Goal: Task Accomplishment & Management: Complete application form

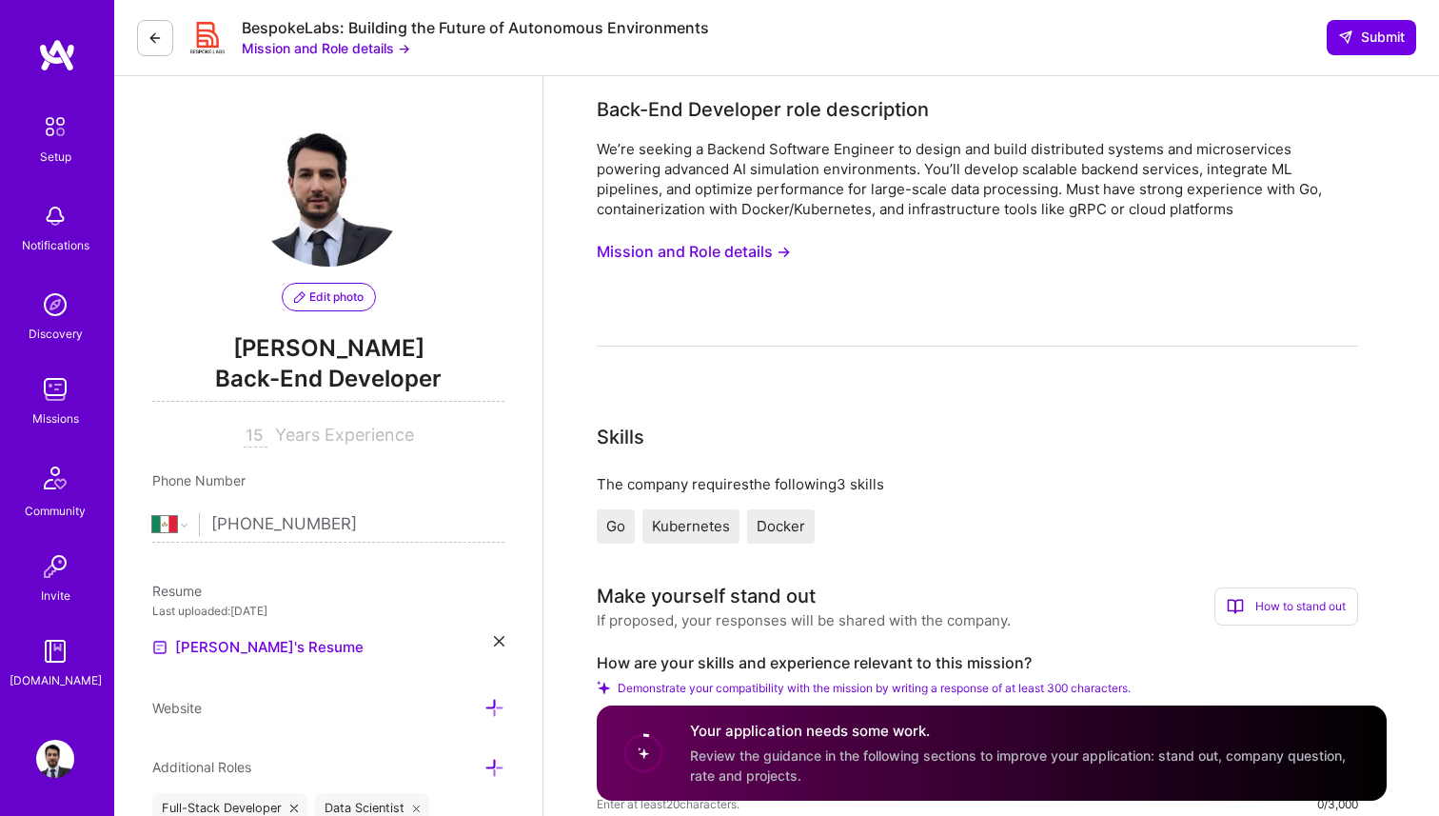
select select "MX"
click at [703, 252] on button "Mission and Role details →" at bounding box center [694, 251] width 194 height 35
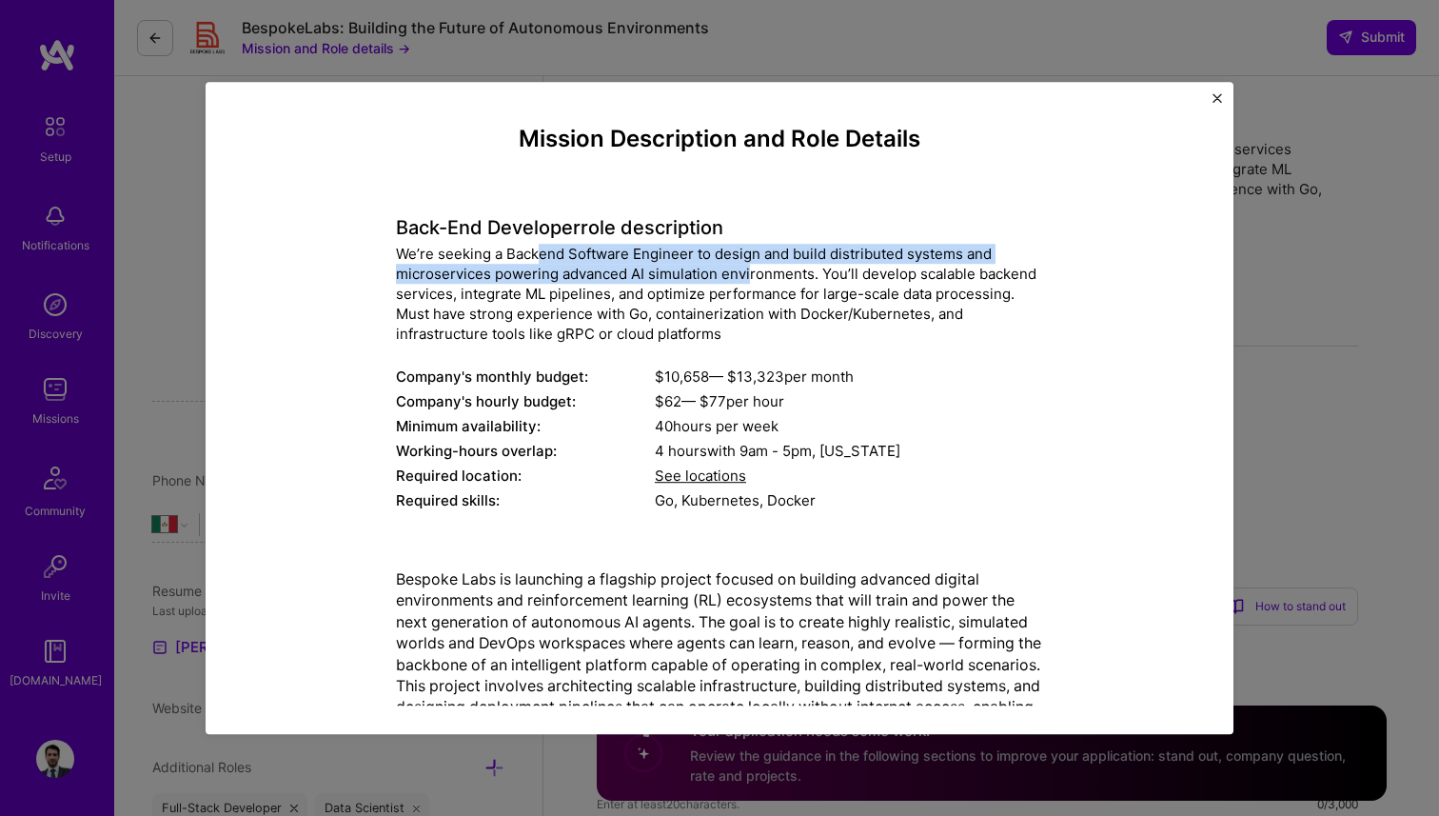
drag, startPoint x: 538, startPoint y: 252, endPoint x: 747, endPoint y: 275, distance: 210.7
click at [747, 275] on div "We’re seeking a Backend Software Engineer to design and build distributed syste…" at bounding box center [719, 294] width 647 height 100
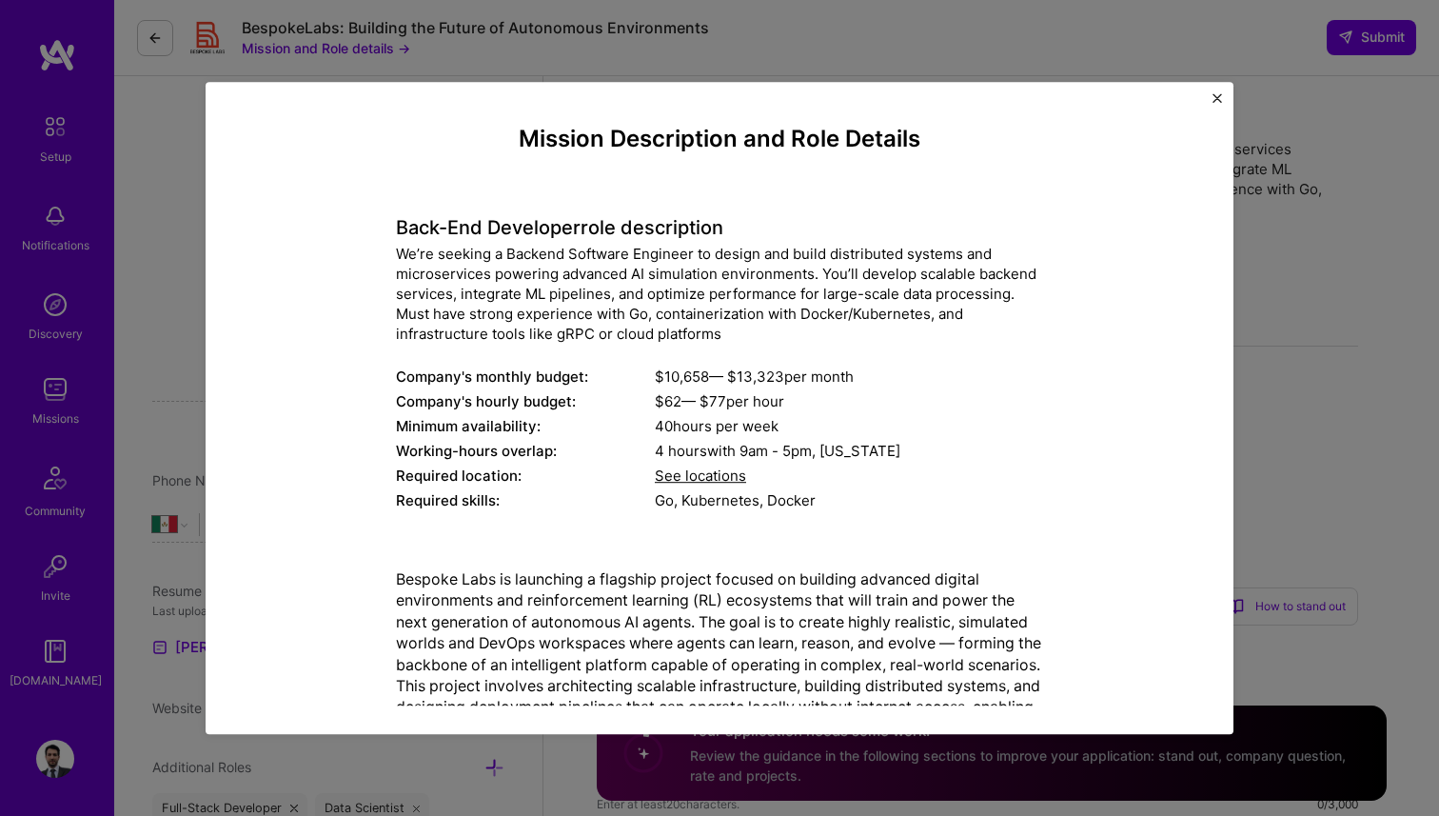
click at [820, 273] on div "We’re seeking a Backend Software Engineer to design and build distributed syste…" at bounding box center [719, 294] width 647 height 100
drag, startPoint x: 631, startPoint y: 296, endPoint x: 1007, endPoint y: 291, distance: 376.1
click at [1007, 291] on div "We’re seeking a Backend Software Engineer to design and build distributed syste…" at bounding box center [719, 294] width 647 height 100
drag, startPoint x: 392, startPoint y: 316, endPoint x: 613, endPoint y: 321, distance: 220.9
click at [613, 321] on div "Mission Description and Role Details Back-End Developer role description We’re …" at bounding box center [719, 655] width 941 height 1059
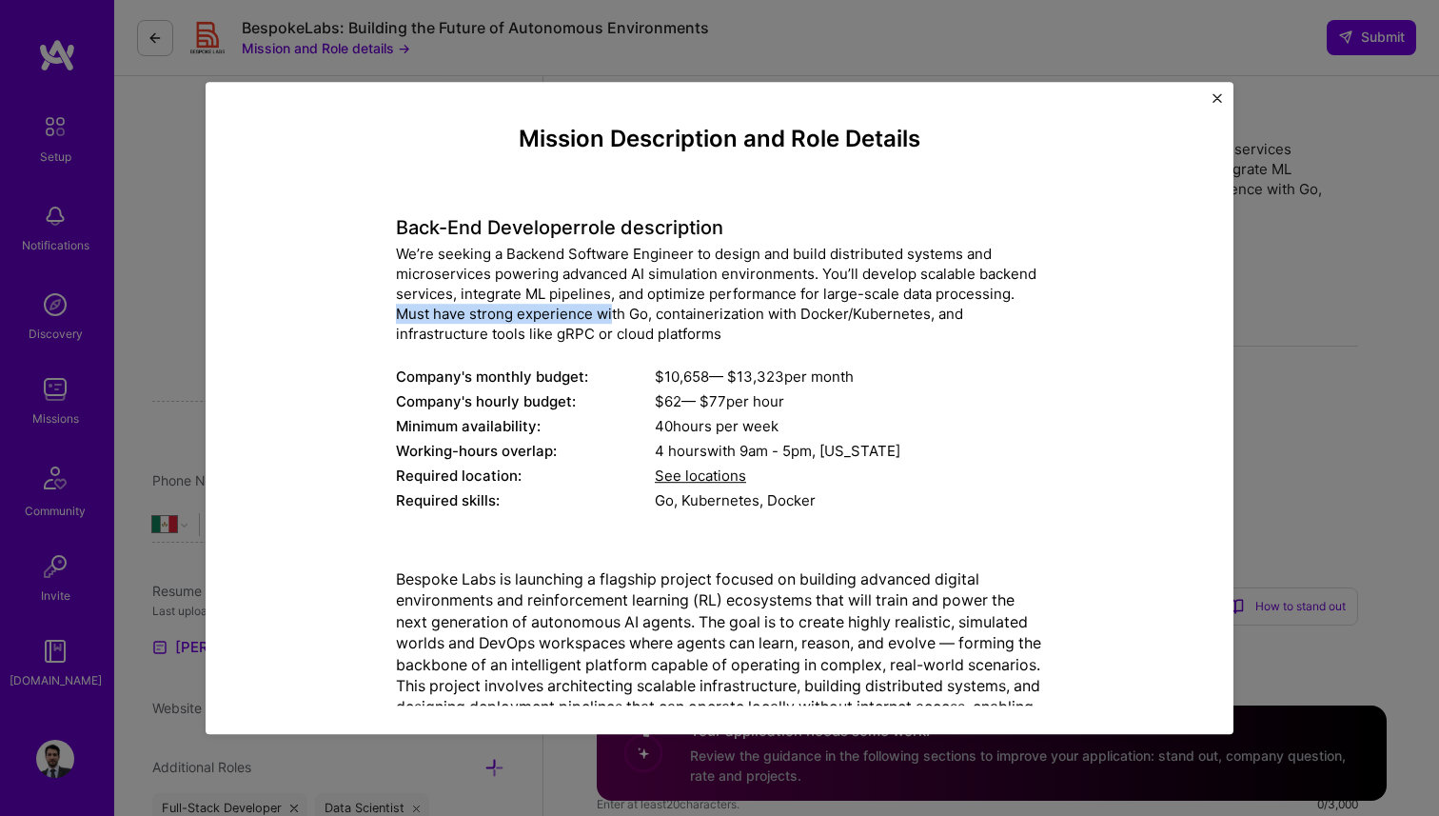
click at [610, 337] on div "We’re seeking a Backend Software Engineer to design and build distributed syste…" at bounding box center [719, 294] width 647 height 100
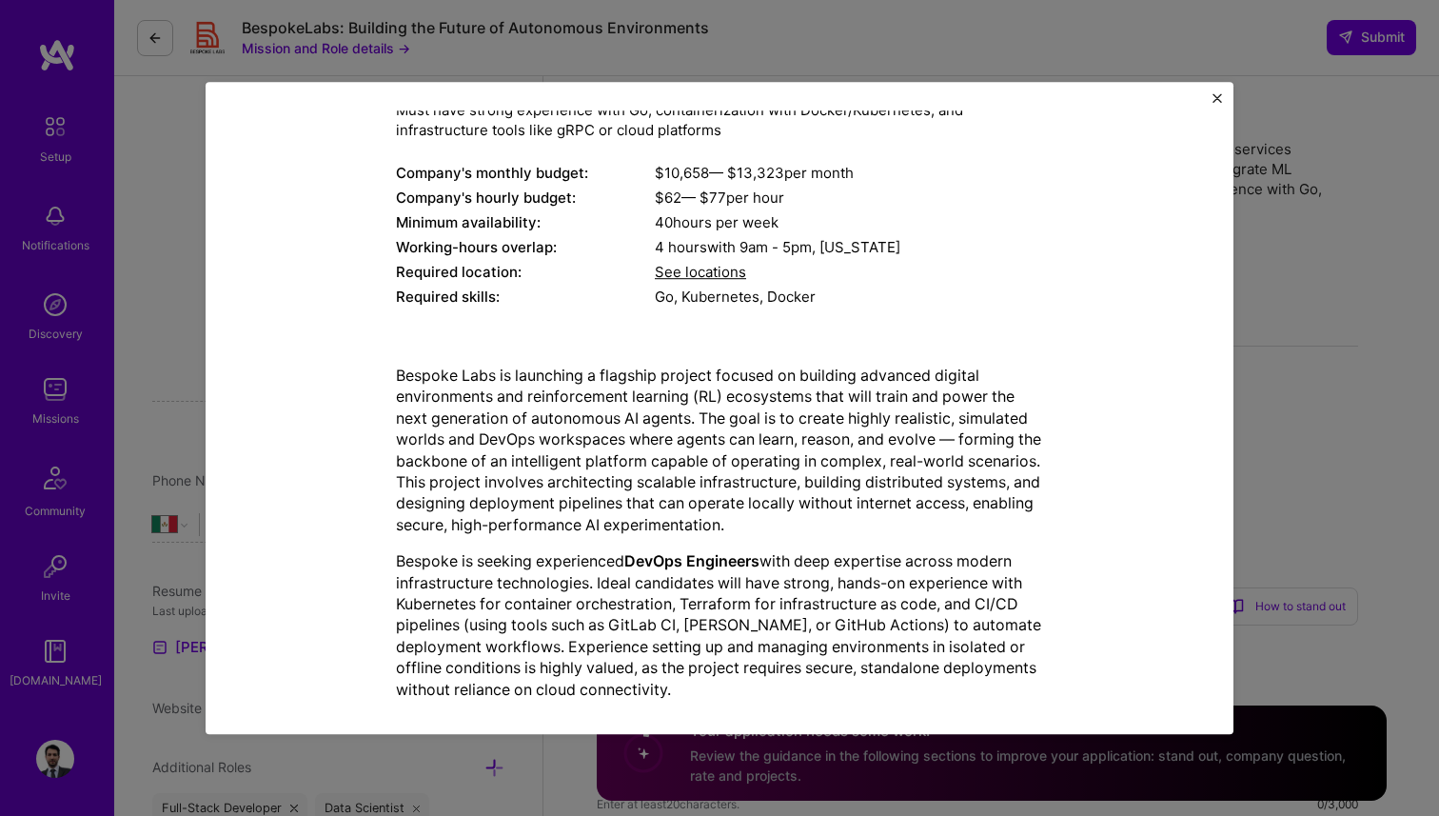
scroll to position [205, 0]
drag, startPoint x: 400, startPoint y: 375, endPoint x: 645, endPoint y: 374, distance: 244.7
click at [645, 374] on p "Bespoke Labs is launching a flagship project focused on building advanced digit…" at bounding box center [719, 449] width 647 height 170
click at [639, 380] on p "Bespoke Labs is launching a flagship project focused on building advanced digit…" at bounding box center [719, 449] width 647 height 170
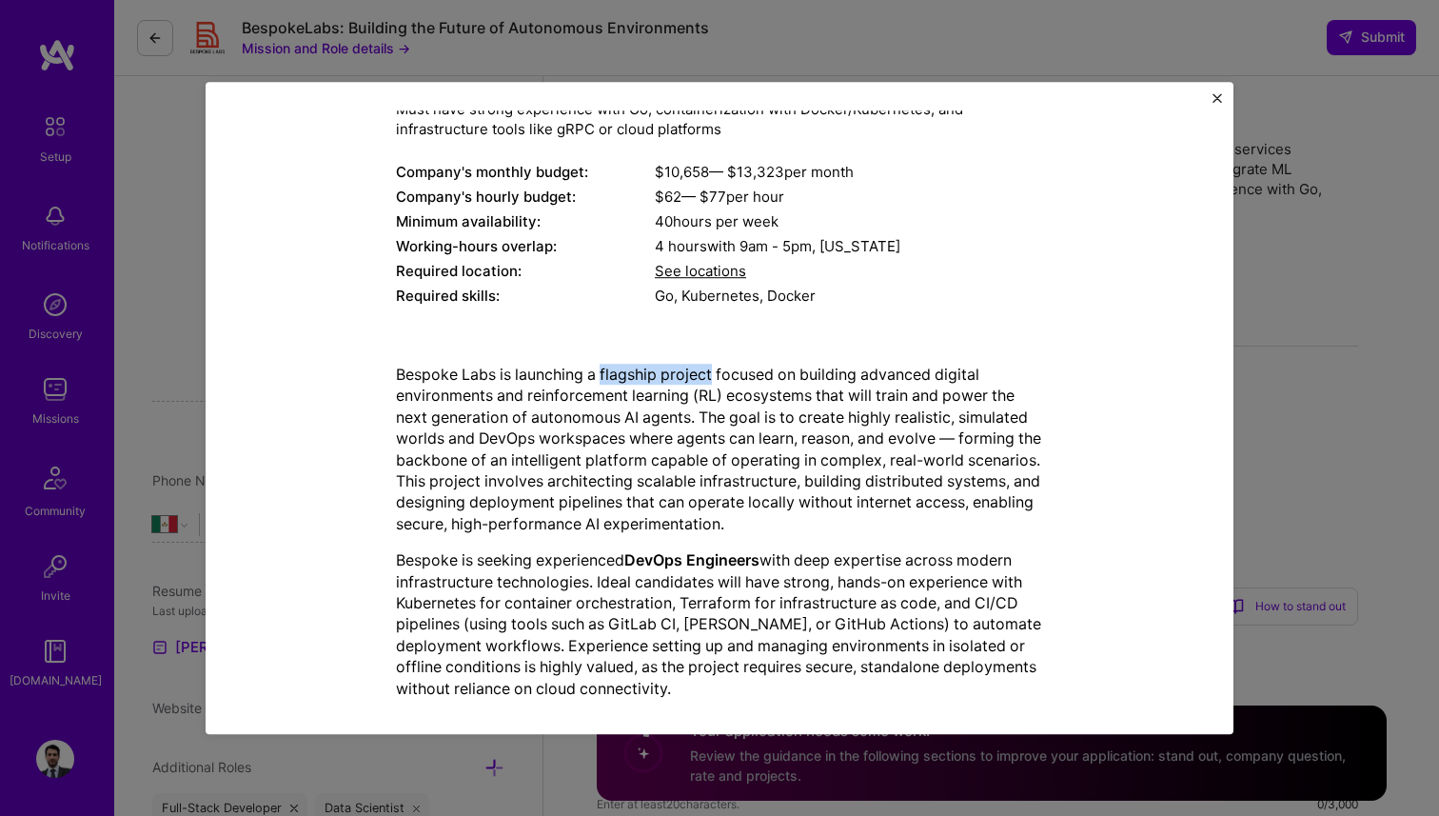
drag, startPoint x: 715, startPoint y: 378, endPoint x: 605, endPoint y: 378, distance: 109.5
click at [605, 378] on p "Bespoke Labs is launching a flagship project focused on building advanced digit…" at bounding box center [719, 449] width 647 height 170
copy p "flagship project"
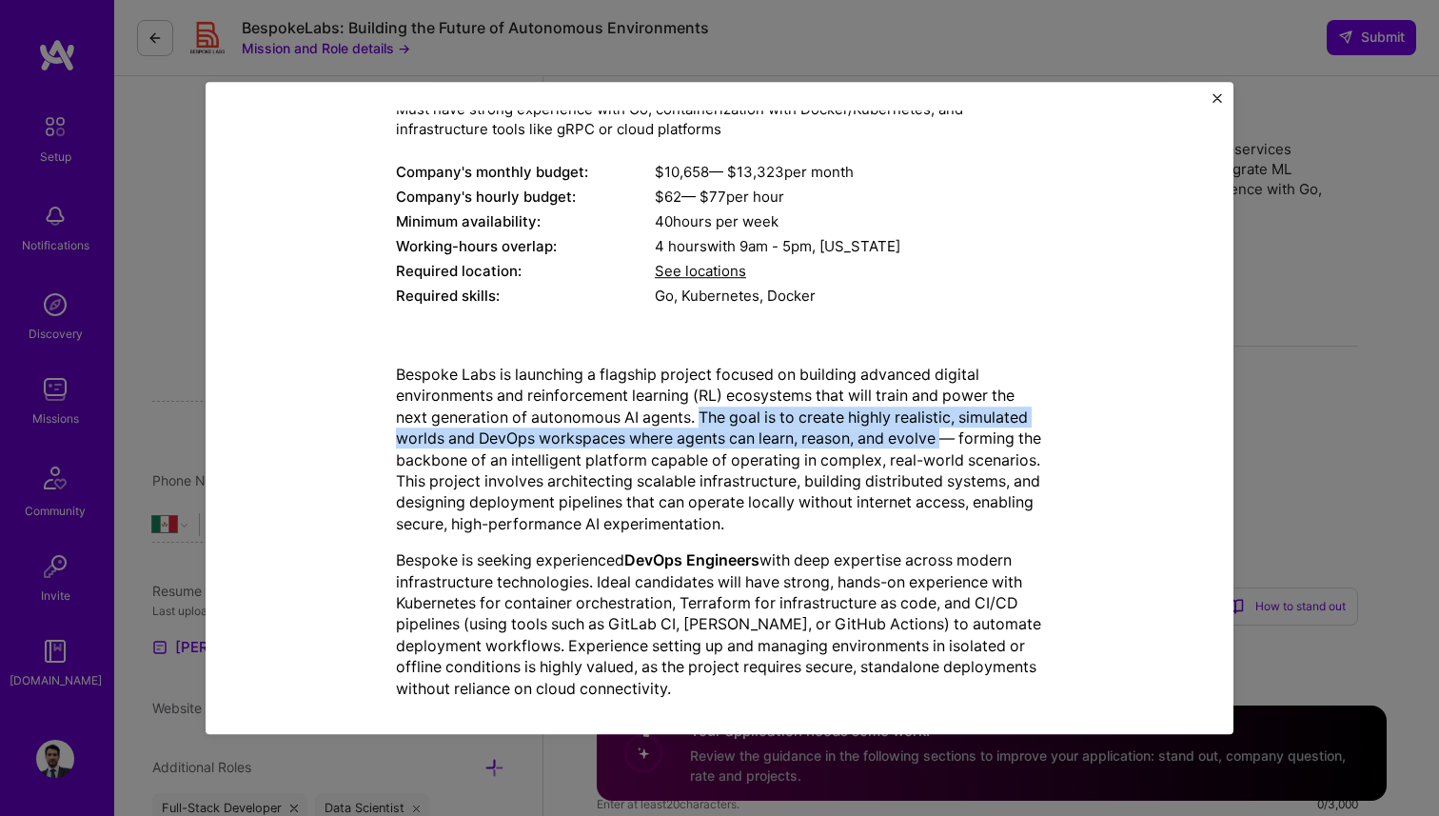
drag, startPoint x: 702, startPoint y: 417, endPoint x: 946, endPoint y: 427, distance: 244.9
click at [946, 427] on p "Bespoke Labs is launching a flagship project focused on building advanced digit…" at bounding box center [719, 449] width 647 height 170
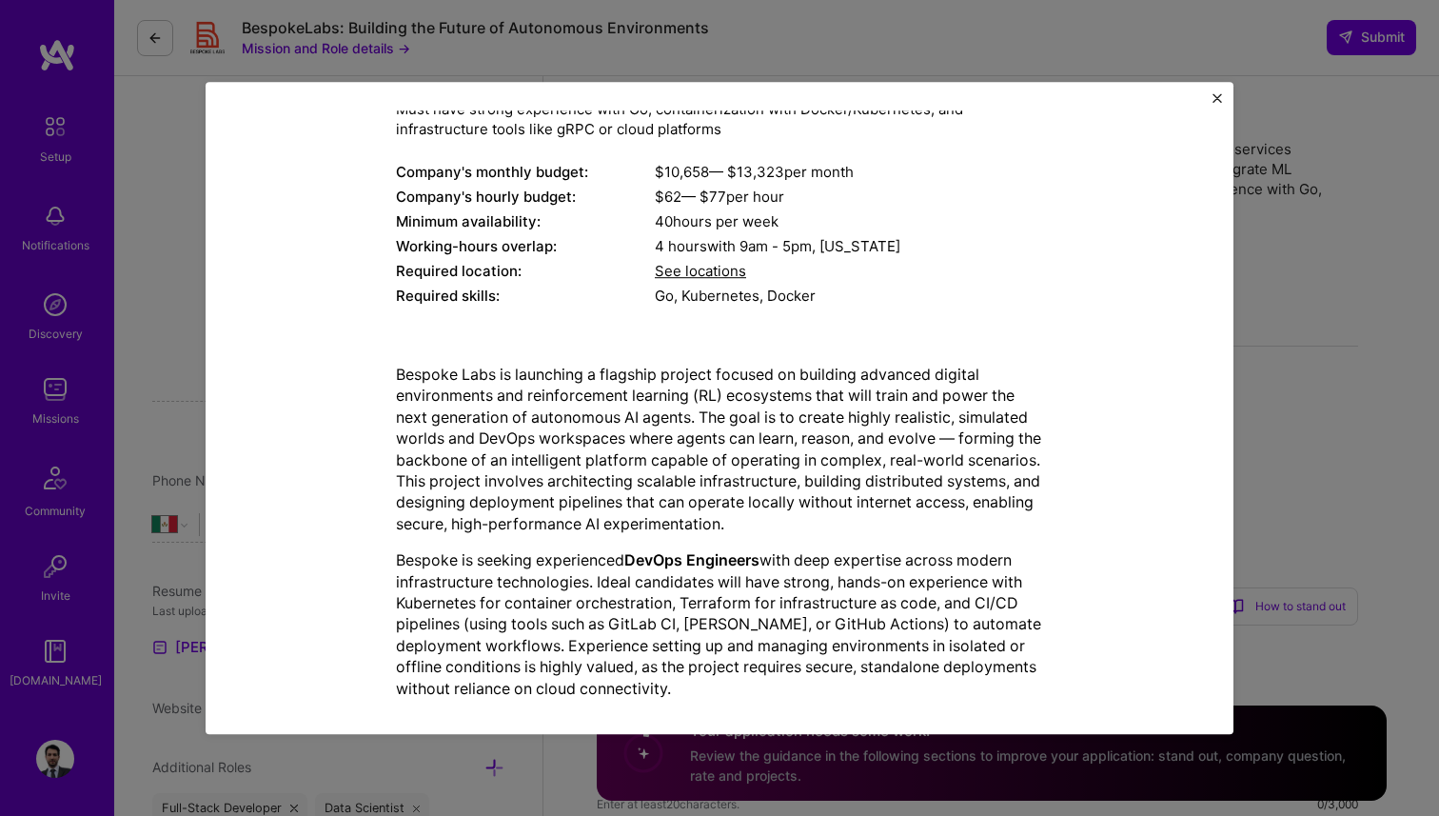
click at [980, 438] on p "Bespoke Labs is launching a flagship project focused on building advanced digit…" at bounding box center [719, 449] width 647 height 170
drag, startPoint x: 462, startPoint y: 505, endPoint x: 901, endPoint y: 506, distance: 438.9
click at [901, 506] on p "Bespoke Labs is launching a flagship project focused on building advanced digit…" at bounding box center [719, 449] width 647 height 170
drag, startPoint x: 449, startPoint y: 526, endPoint x: 567, endPoint y: 525, distance: 118.1
click at [567, 525] on p "Bespoke Labs is launching a flagship project focused on building advanced digit…" at bounding box center [719, 449] width 647 height 170
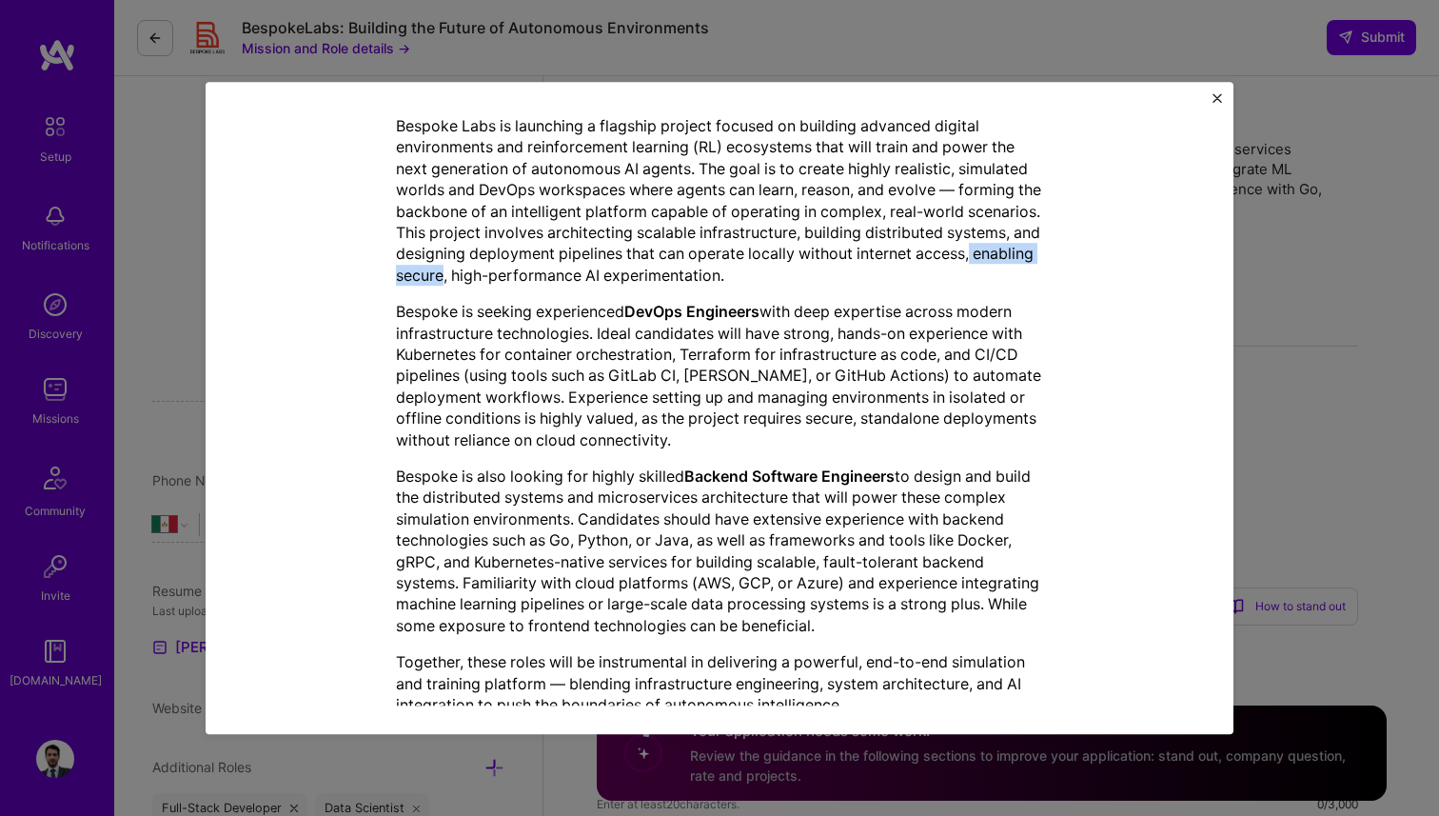
scroll to position [493, 0]
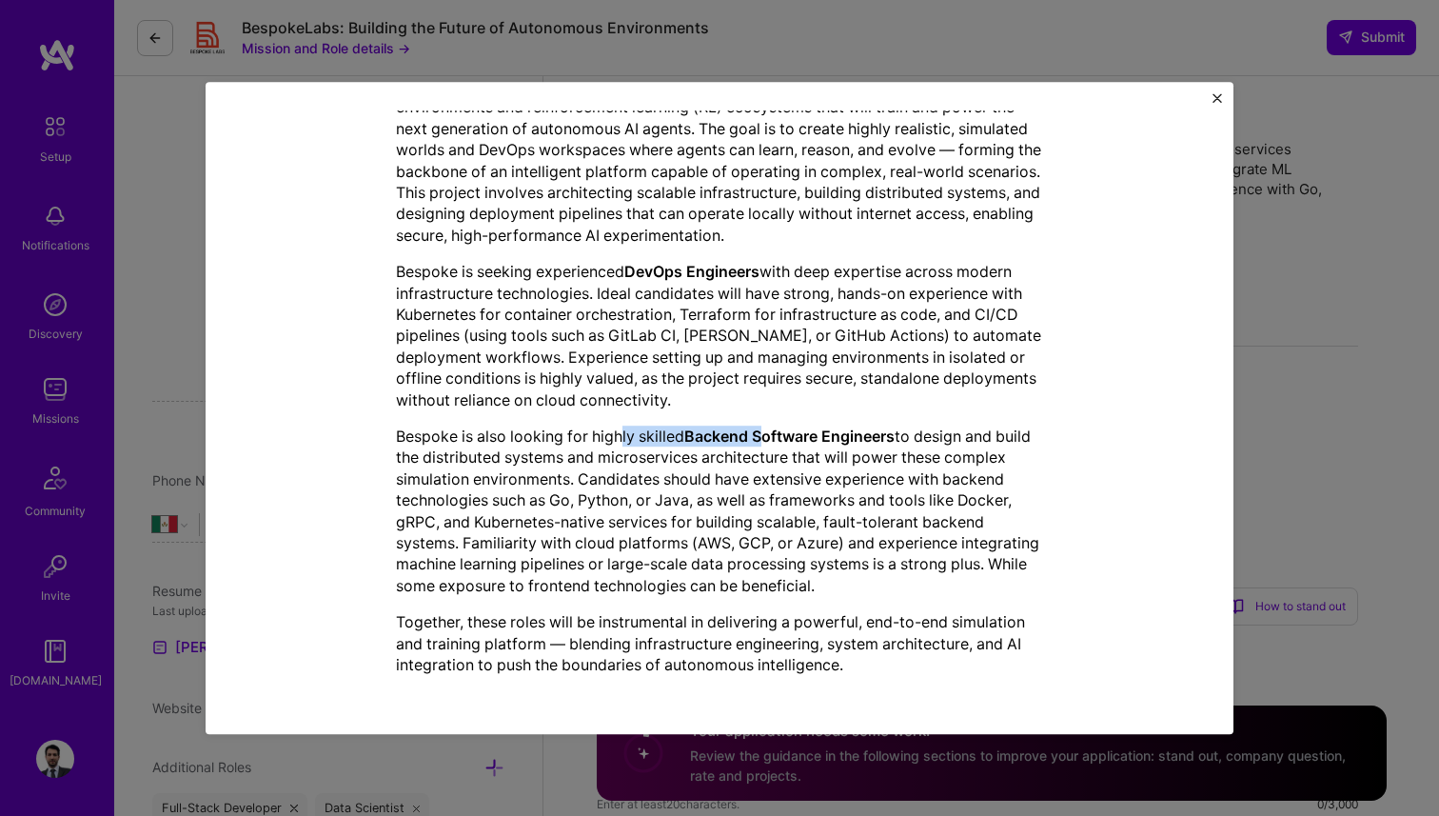
drag, startPoint x: 623, startPoint y: 438, endPoint x: 776, endPoint y: 431, distance: 153.4
click at [775, 431] on p "Bespoke is also looking for highly skilled Backend Software Engineers to design…" at bounding box center [719, 511] width 647 height 170
drag, startPoint x: 503, startPoint y: 457, endPoint x: 718, endPoint y: 455, distance: 215.2
click at [718, 455] on p "Bespoke is also looking for highly skilled Backend Software Engineers to design…" at bounding box center [719, 511] width 647 height 170
drag, startPoint x: 539, startPoint y: 504, endPoint x: 681, endPoint y: 504, distance: 141.9
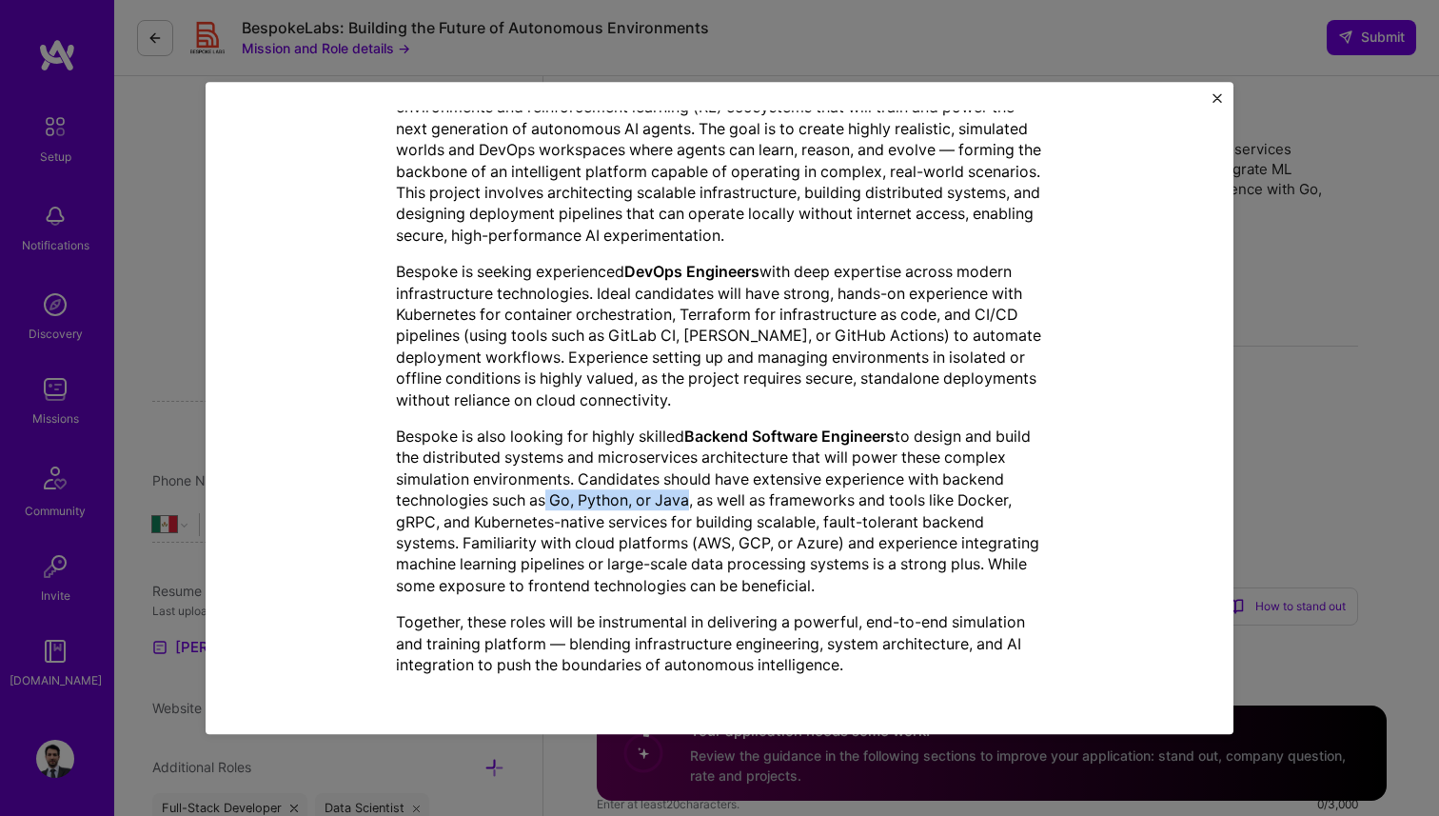
click at [681, 504] on p "Bespoke is also looking for highly skilled Backend Software Engineers to design…" at bounding box center [719, 511] width 647 height 170
drag, startPoint x: 677, startPoint y: 524, endPoint x: 882, endPoint y: 523, distance: 204.7
click at [883, 523] on p "Bespoke is also looking for highly skilled Backend Software Engineers to design…" at bounding box center [719, 511] width 647 height 170
drag, startPoint x: 469, startPoint y: 543, endPoint x: 658, endPoint y: 543, distance: 188.5
click at [658, 543] on p "Bespoke is also looking for highly skilled Backend Software Engineers to design…" at bounding box center [719, 511] width 647 height 170
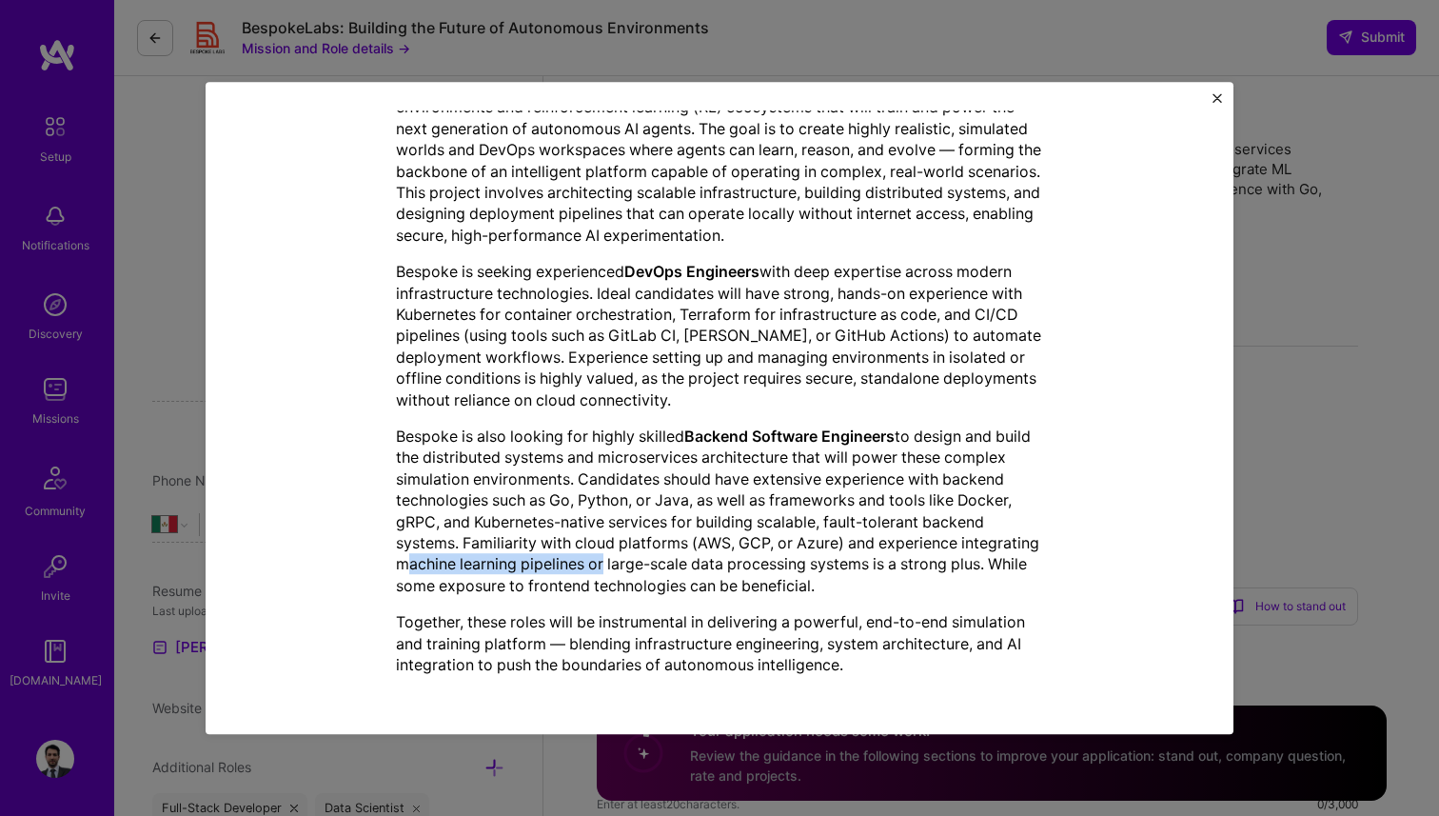
drag, startPoint x: 493, startPoint y: 562, endPoint x: 682, endPoint y: 561, distance: 188.5
click at [682, 562] on p "Bespoke is also looking for highly skilled Backend Software Engineers to design…" at bounding box center [719, 511] width 647 height 170
click at [600, 580] on p "Bespoke is also looking for highly skilled Backend Software Engineers to design…" at bounding box center [719, 511] width 647 height 170
drag, startPoint x: 456, startPoint y: 623, endPoint x: 755, endPoint y: 622, distance: 298.9
click at [755, 622] on p "Together, these roles will be instrumental in delivering a powerful, end-to-end…" at bounding box center [719, 643] width 647 height 64
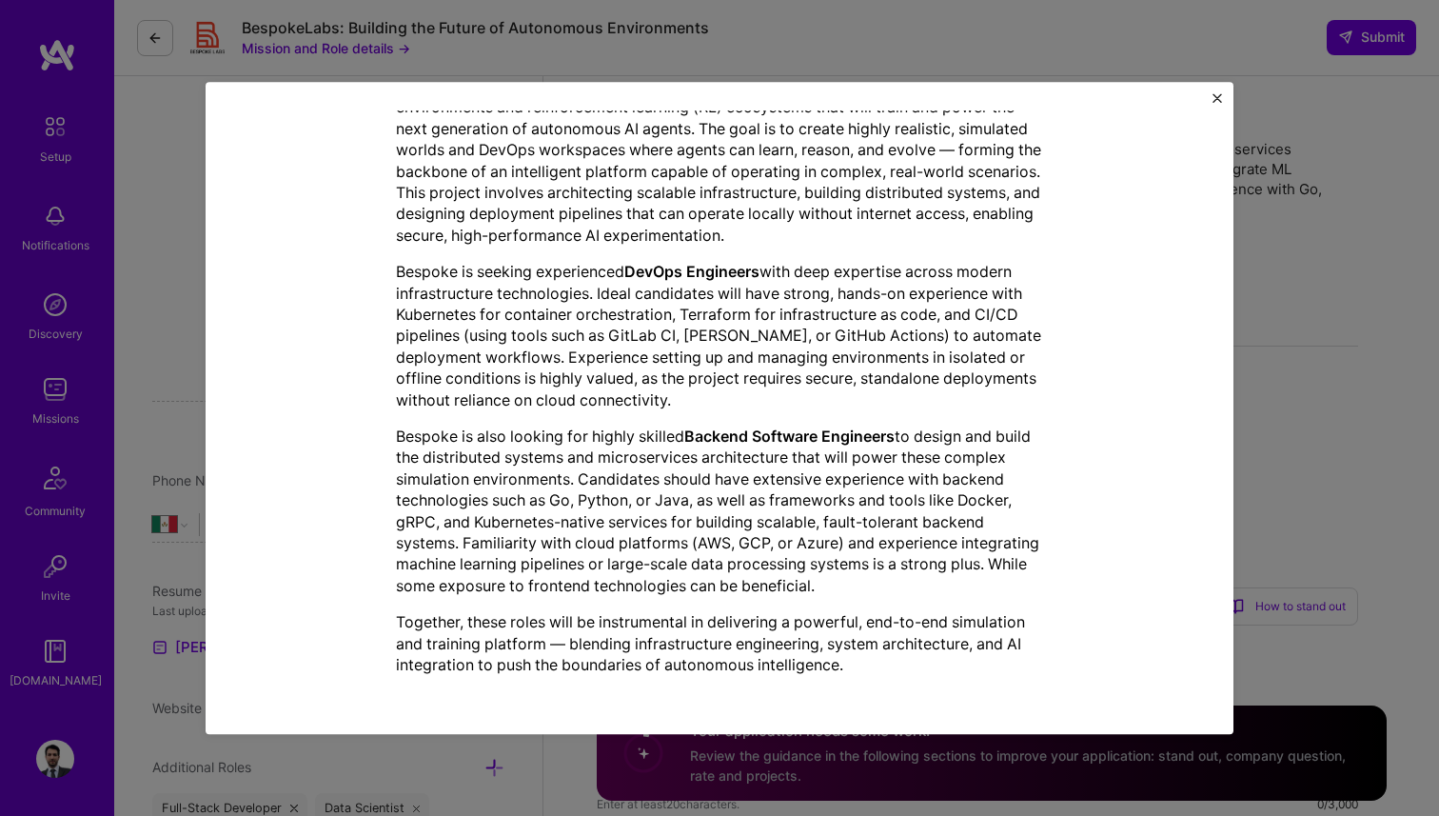
click at [821, 620] on p "Together, these roles will be instrumental in delivering a powerful, end-to-end…" at bounding box center [719, 643] width 647 height 64
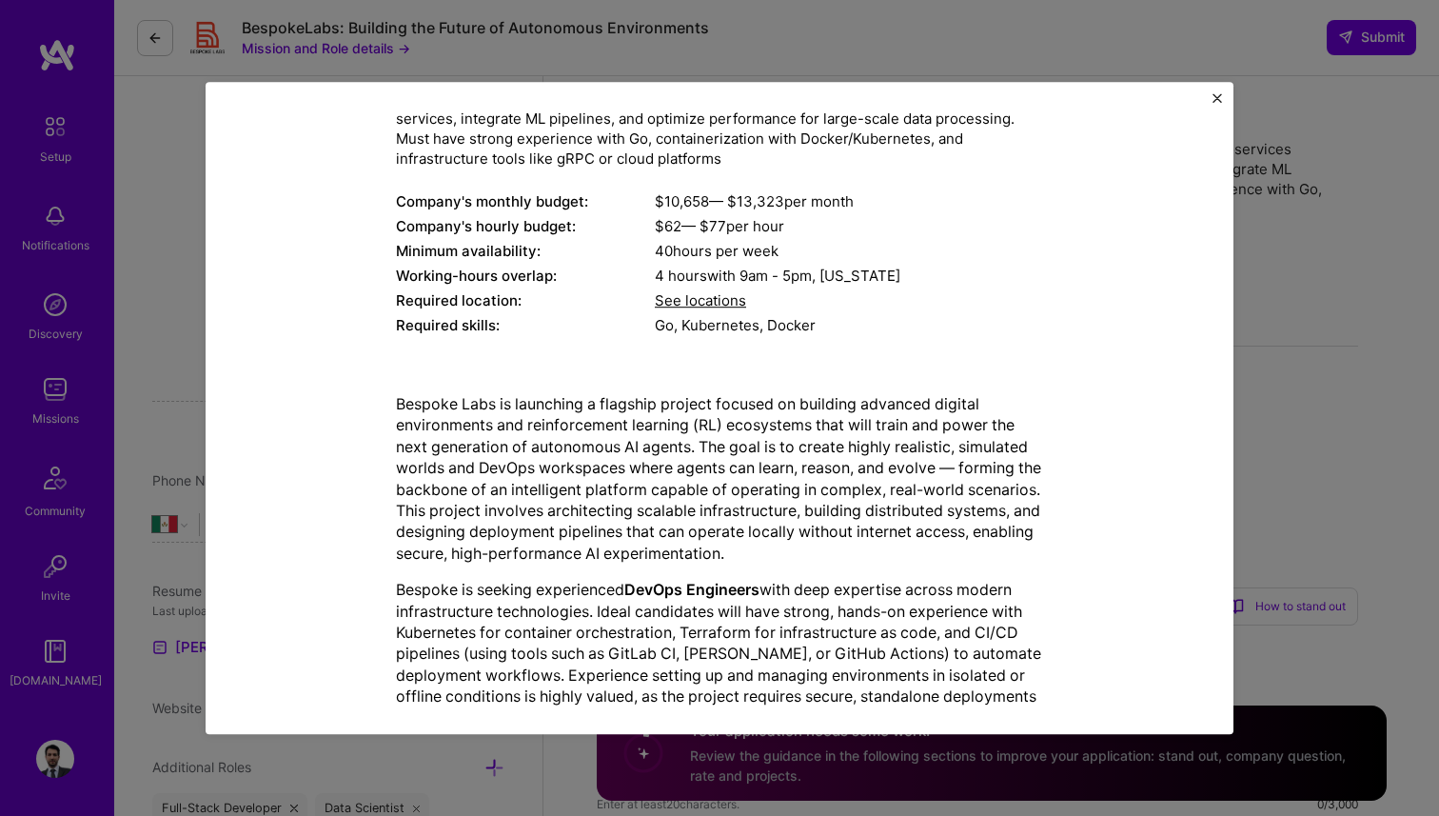
scroll to position [0, 0]
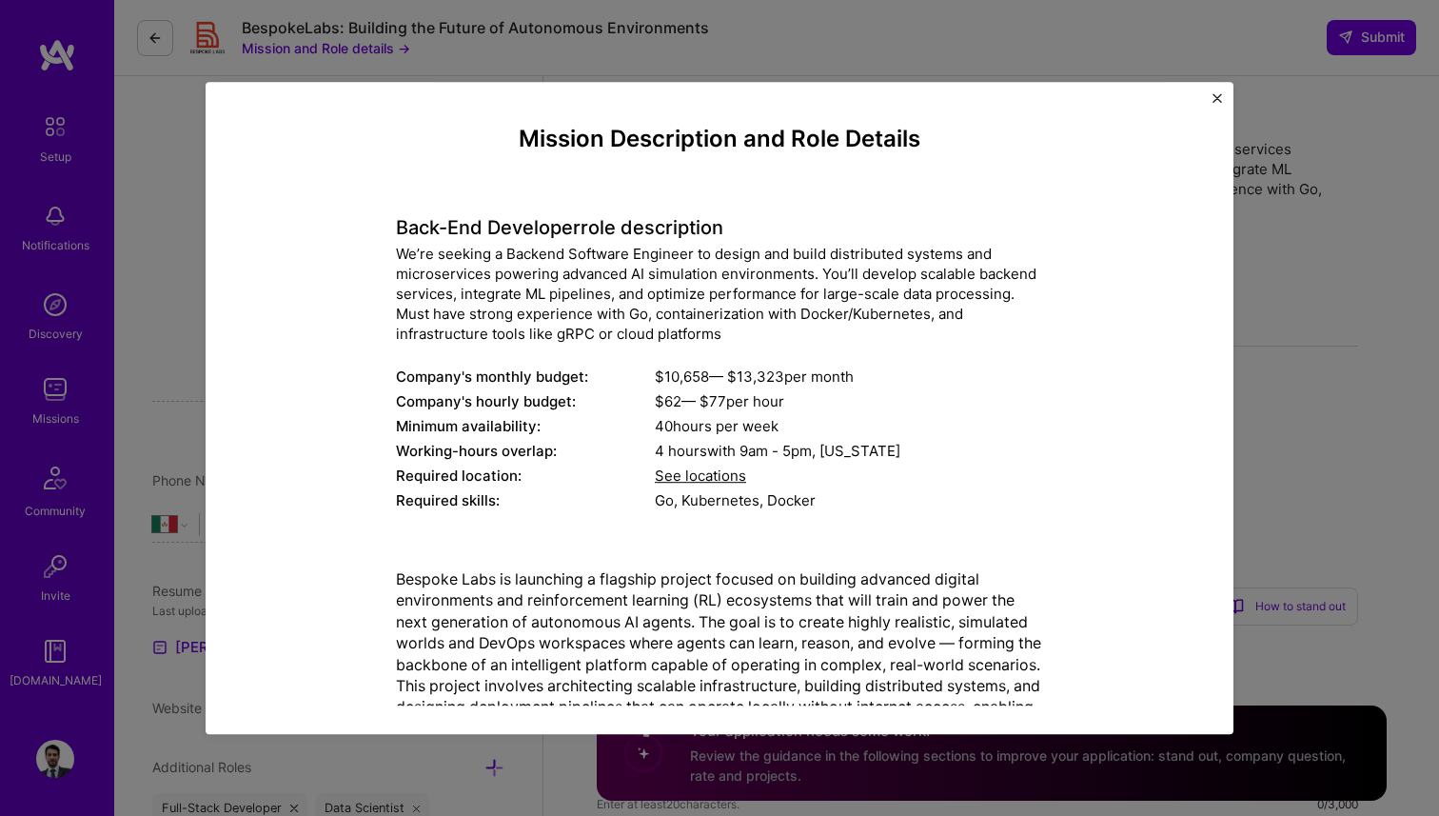
click at [1220, 99] on img "Close" at bounding box center [1218, 98] width 10 height 10
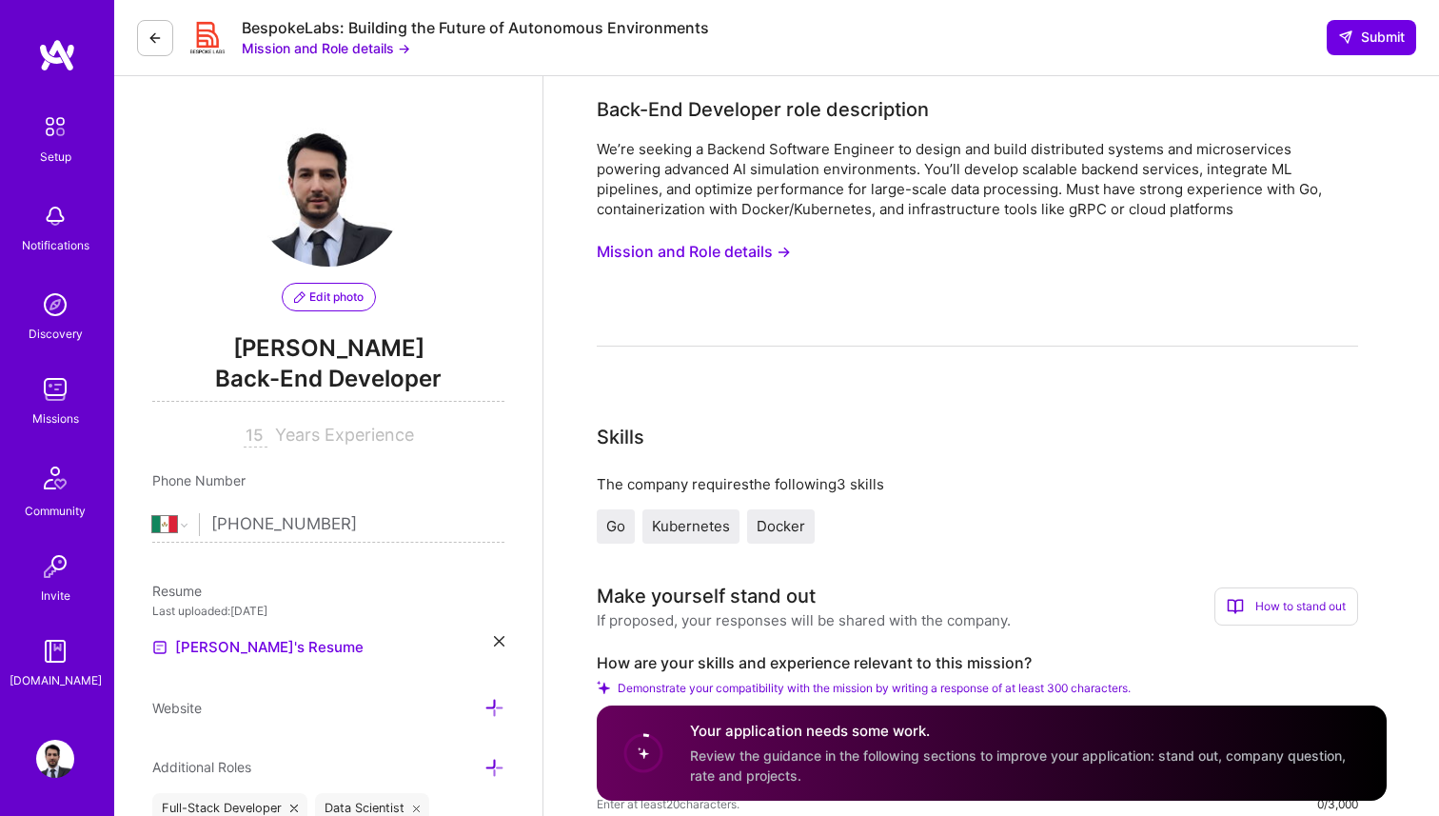
click at [757, 253] on button "Mission and Role details →" at bounding box center [694, 251] width 194 height 35
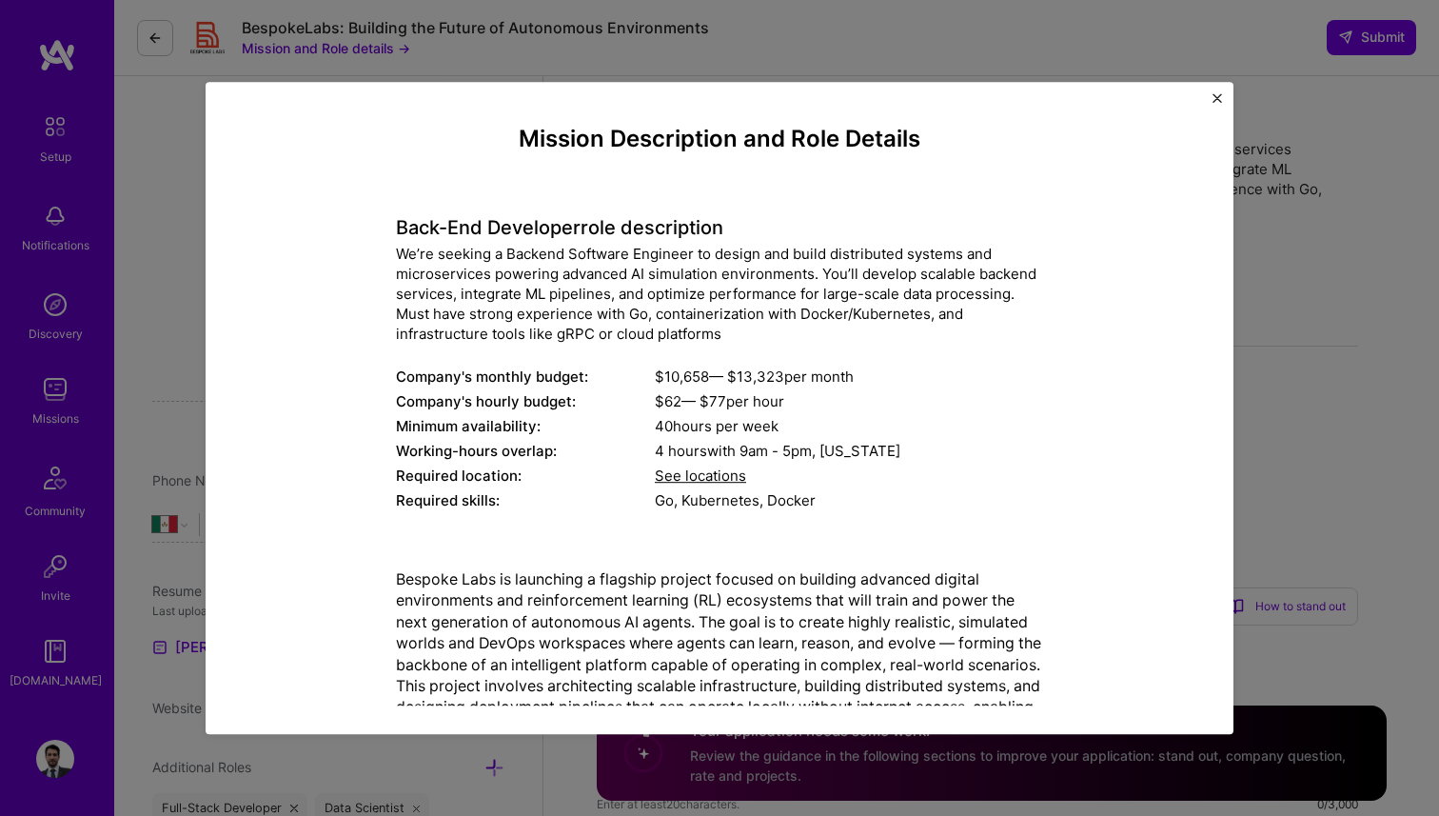
drag, startPoint x: 397, startPoint y: 232, endPoint x: 769, endPoint y: 235, distance: 372.3
click at [769, 235] on h4 "Back-End Developer role description" at bounding box center [719, 227] width 647 height 23
copy h4 "Back-End Developer role description"
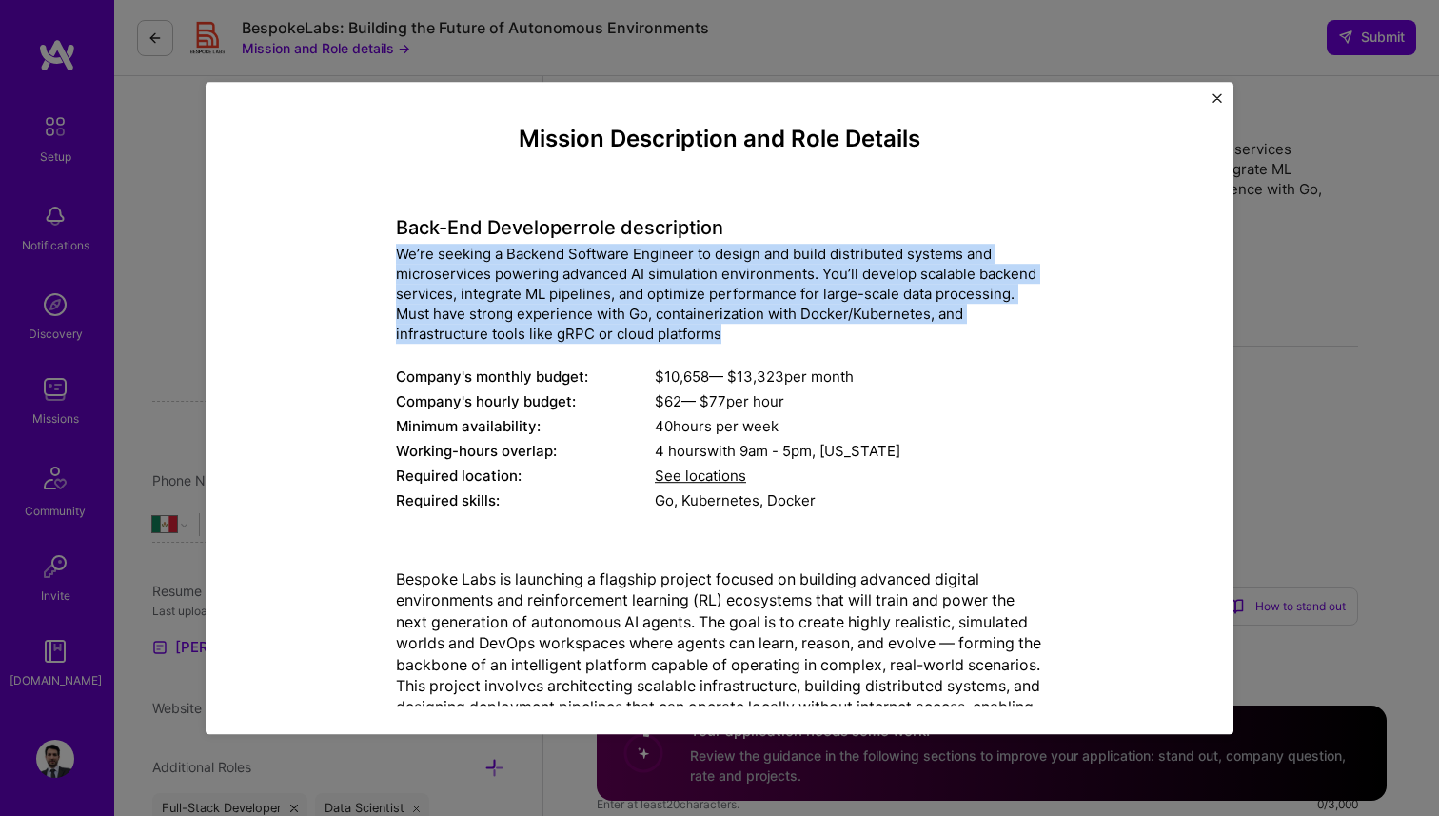
copy div "We’re seeking a Backend Software Engineer to design and build distributed syste…"
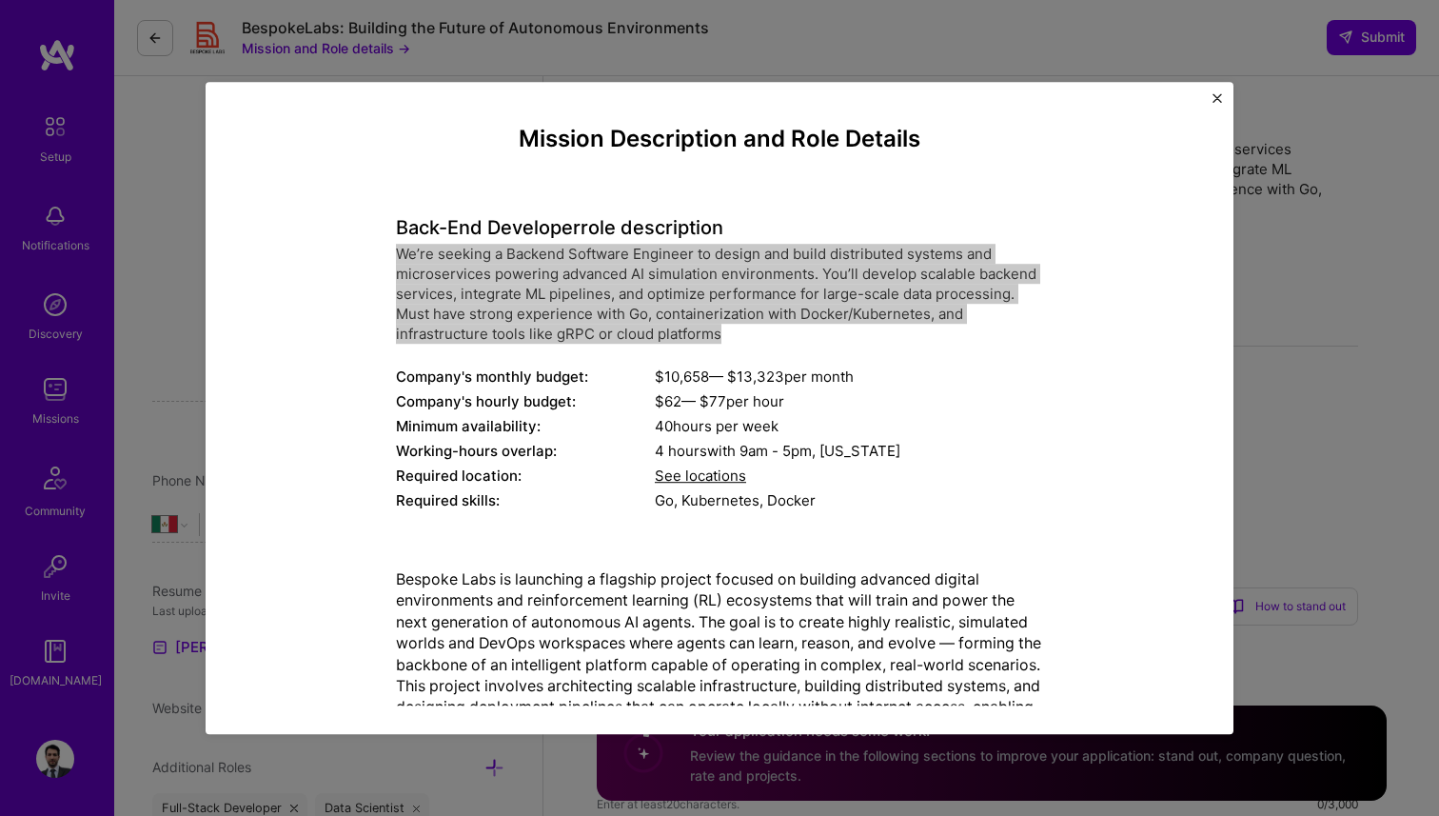
drag, startPoint x: 399, startPoint y: 257, endPoint x: 745, endPoint y: 331, distance: 354.4
click at [745, 331] on div "We’re seeking a Backend Software Engineer to design and build distributed syste…" at bounding box center [719, 294] width 647 height 100
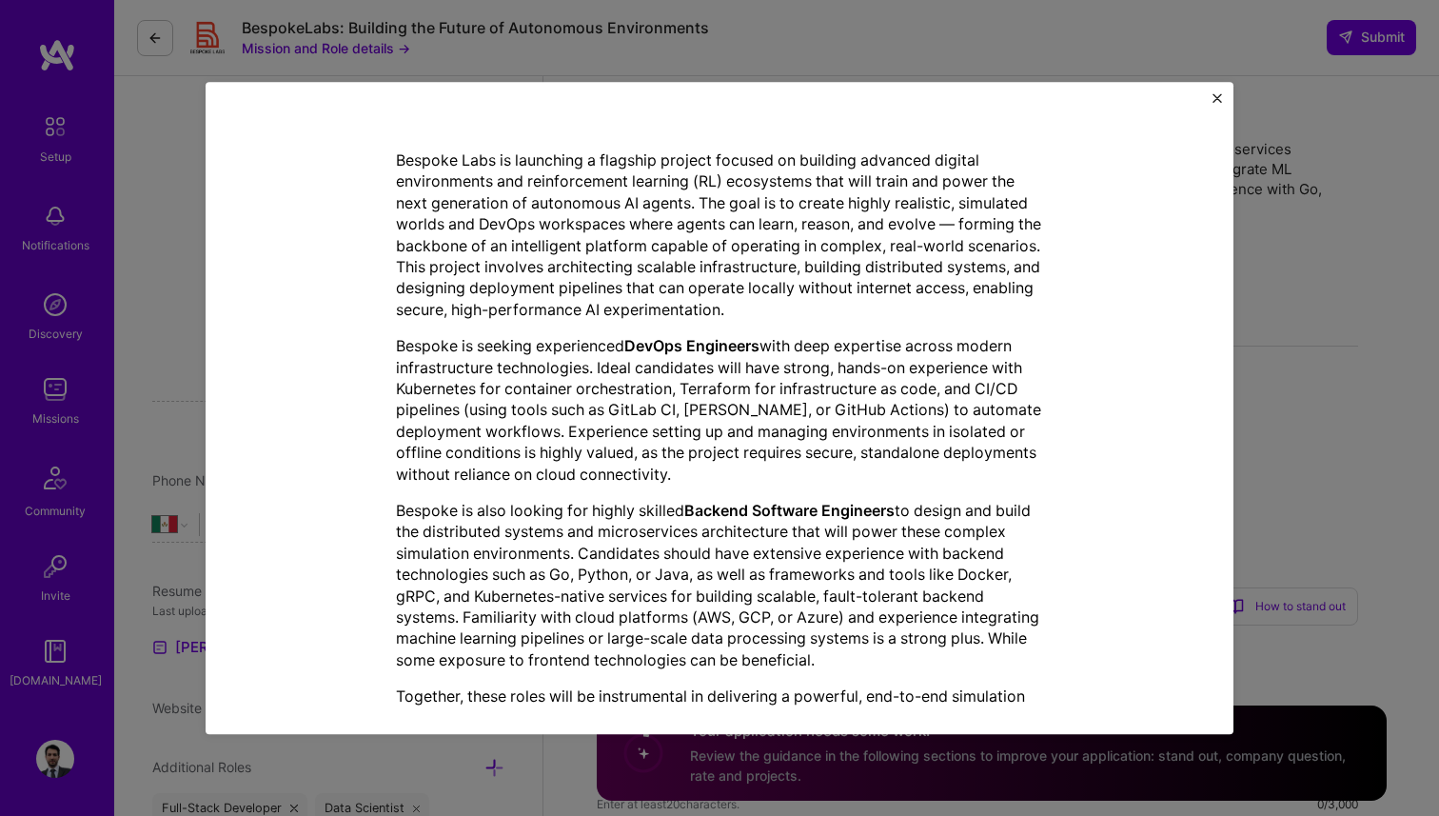
scroll to position [421, 0]
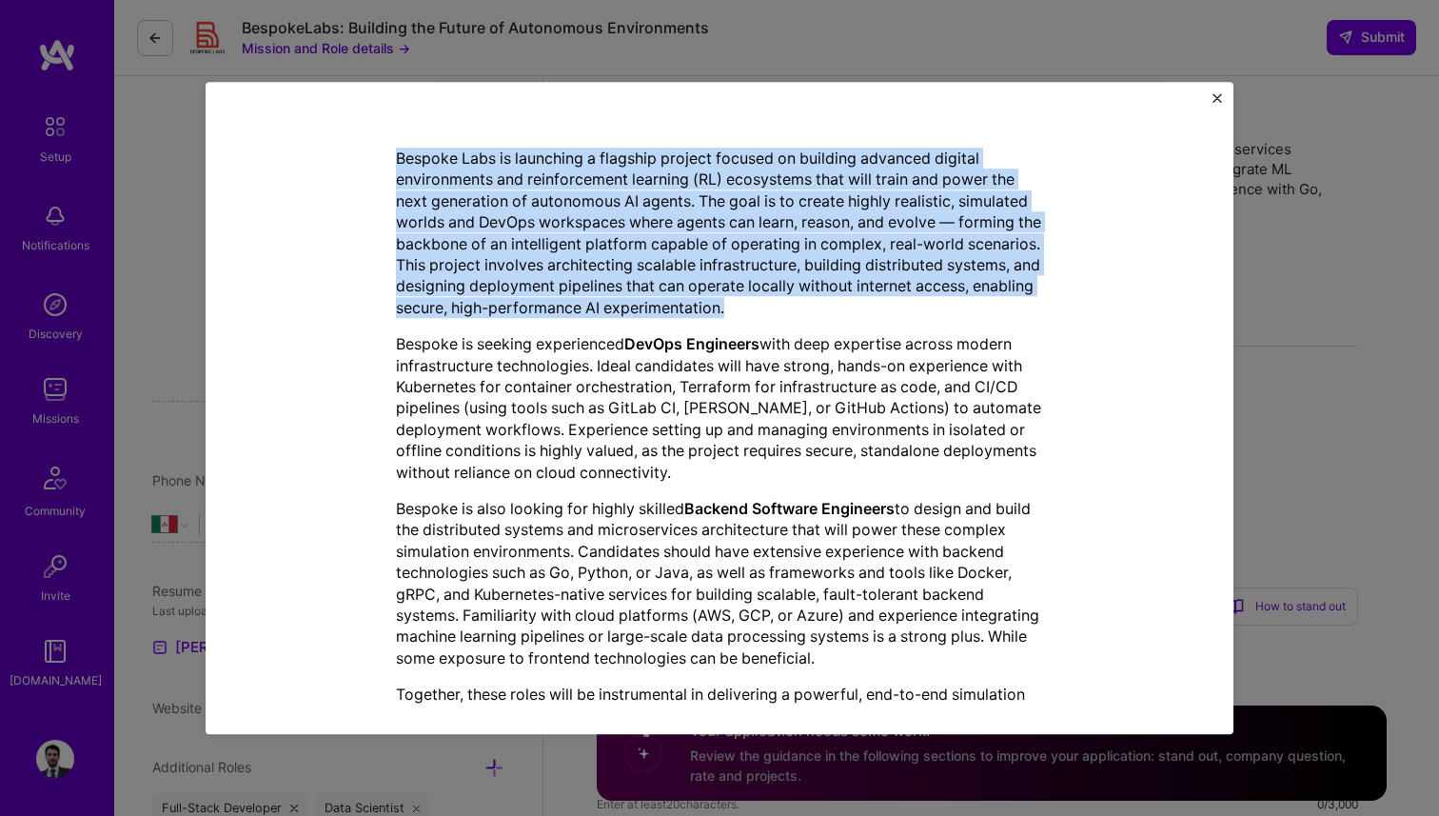
copy p "Bespoke Labs is launching a flagship project focused on building advanced digit…"
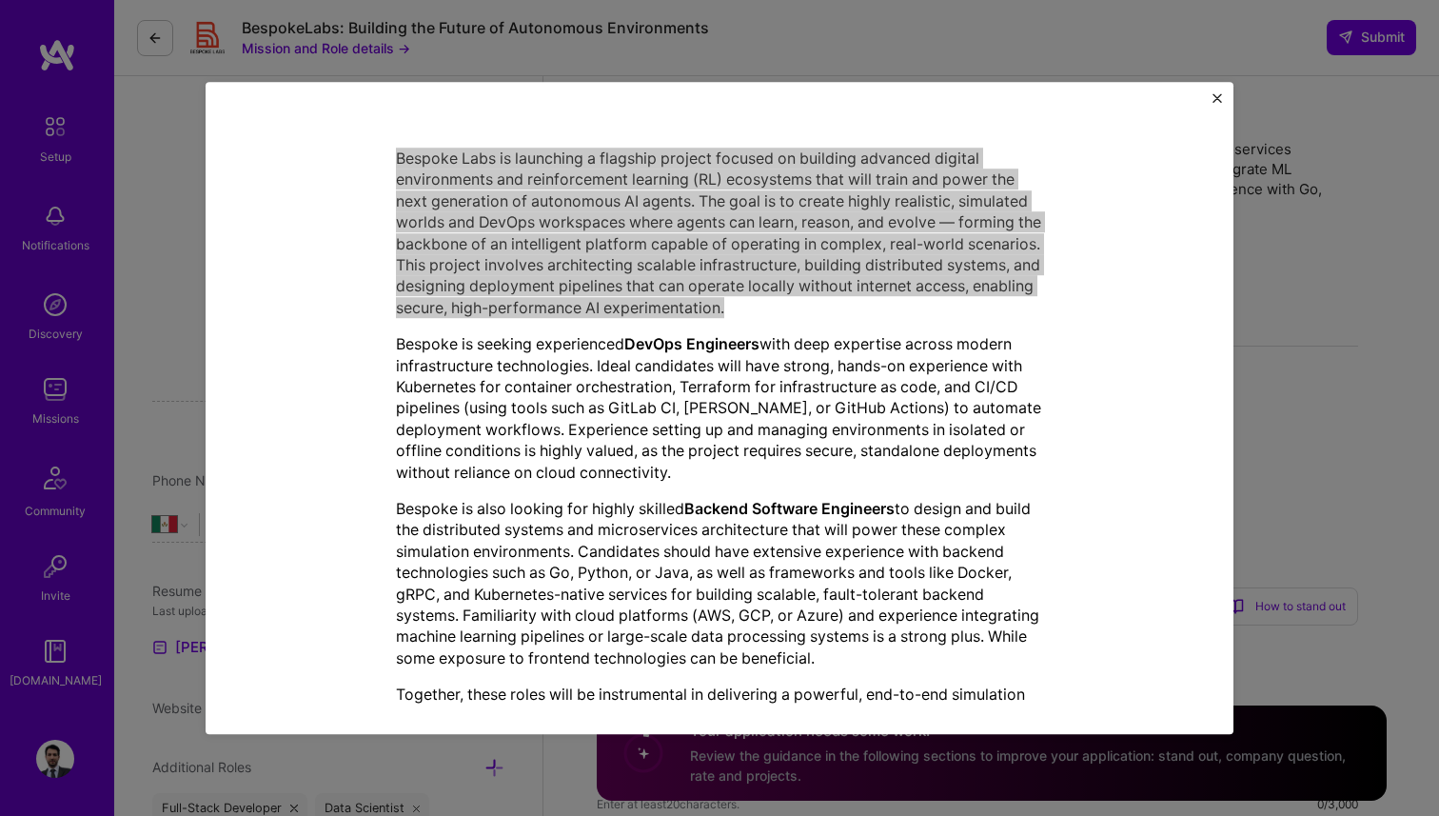
drag, startPoint x: 398, startPoint y: 159, endPoint x: 855, endPoint y: 310, distance: 481.4
click at [855, 310] on p "Bespoke Labs is launching a flagship project focused on building advanced digit…" at bounding box center [719, 233] width 647 height 170
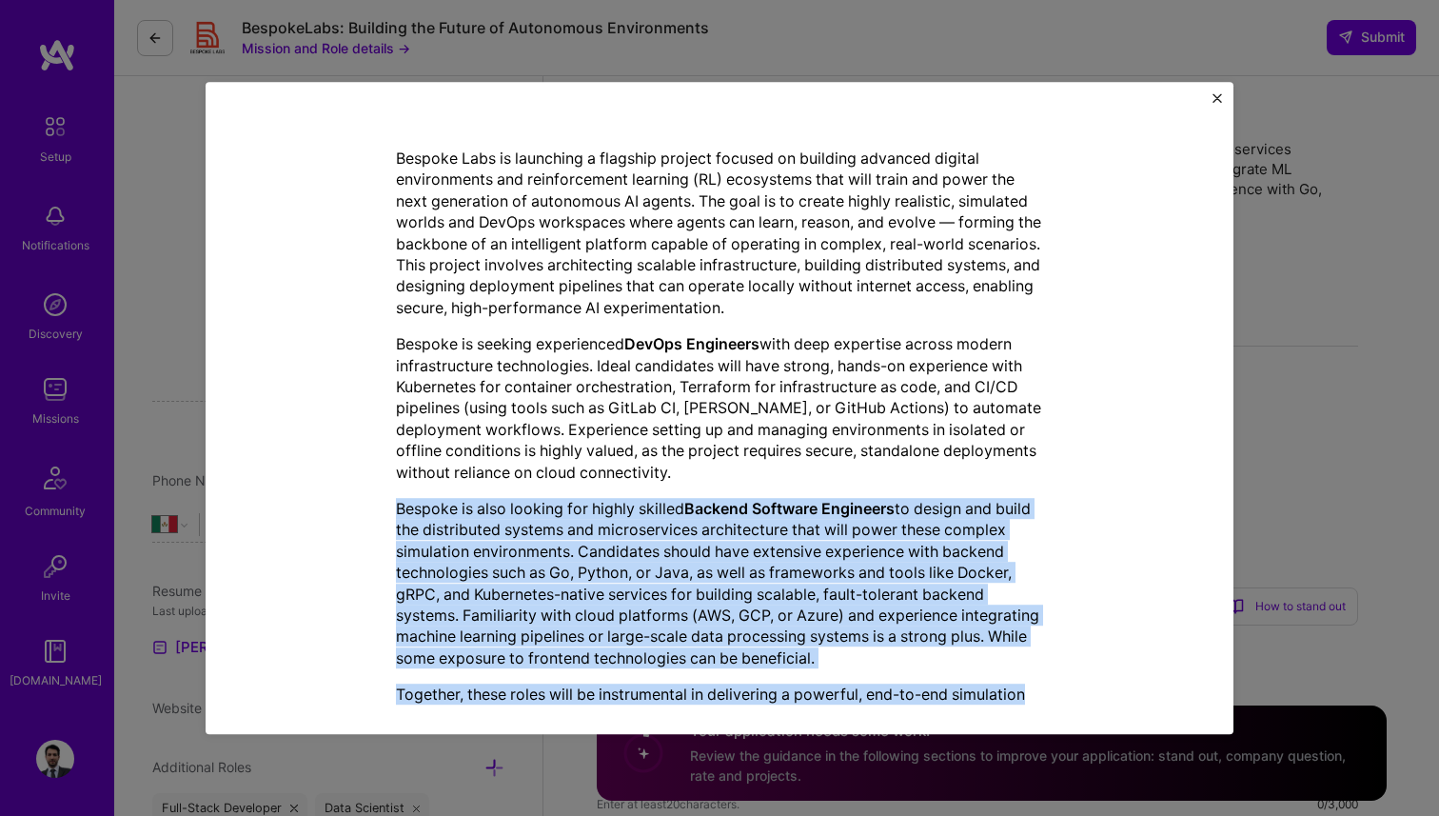
copy div "Bespoke is also looking for highly skilled Backend Software Engineers to design…"
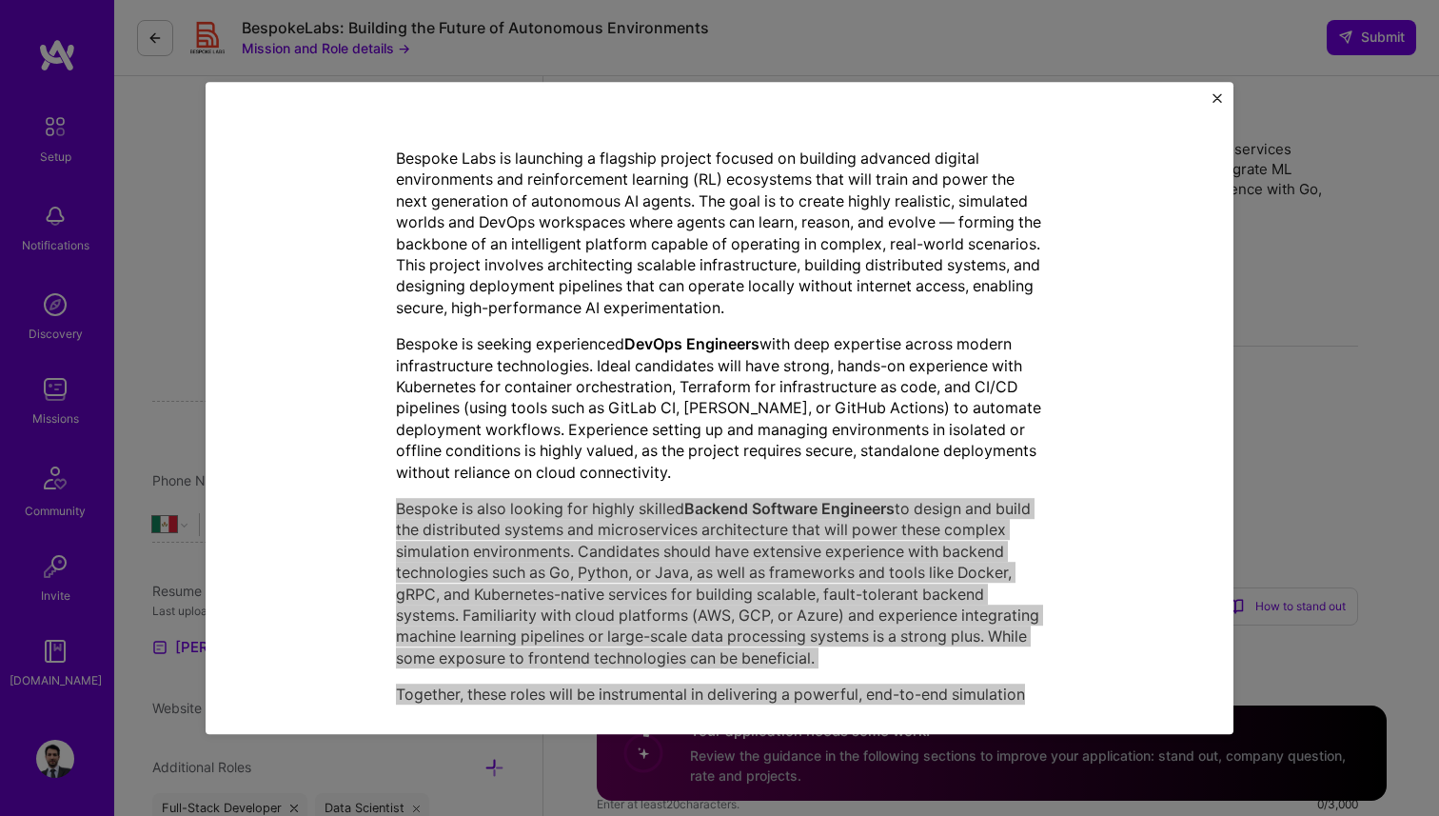
drag, startPoint x: 396, startPoint y: 511, endPoint x: 1036, endPoint y: 692, distance: 664.9
click at [1036, 692] on div "Bespoke Labs is launching a flagship project focused on building advanced digit…" at bounding box center [719, 448] width 647 height 601
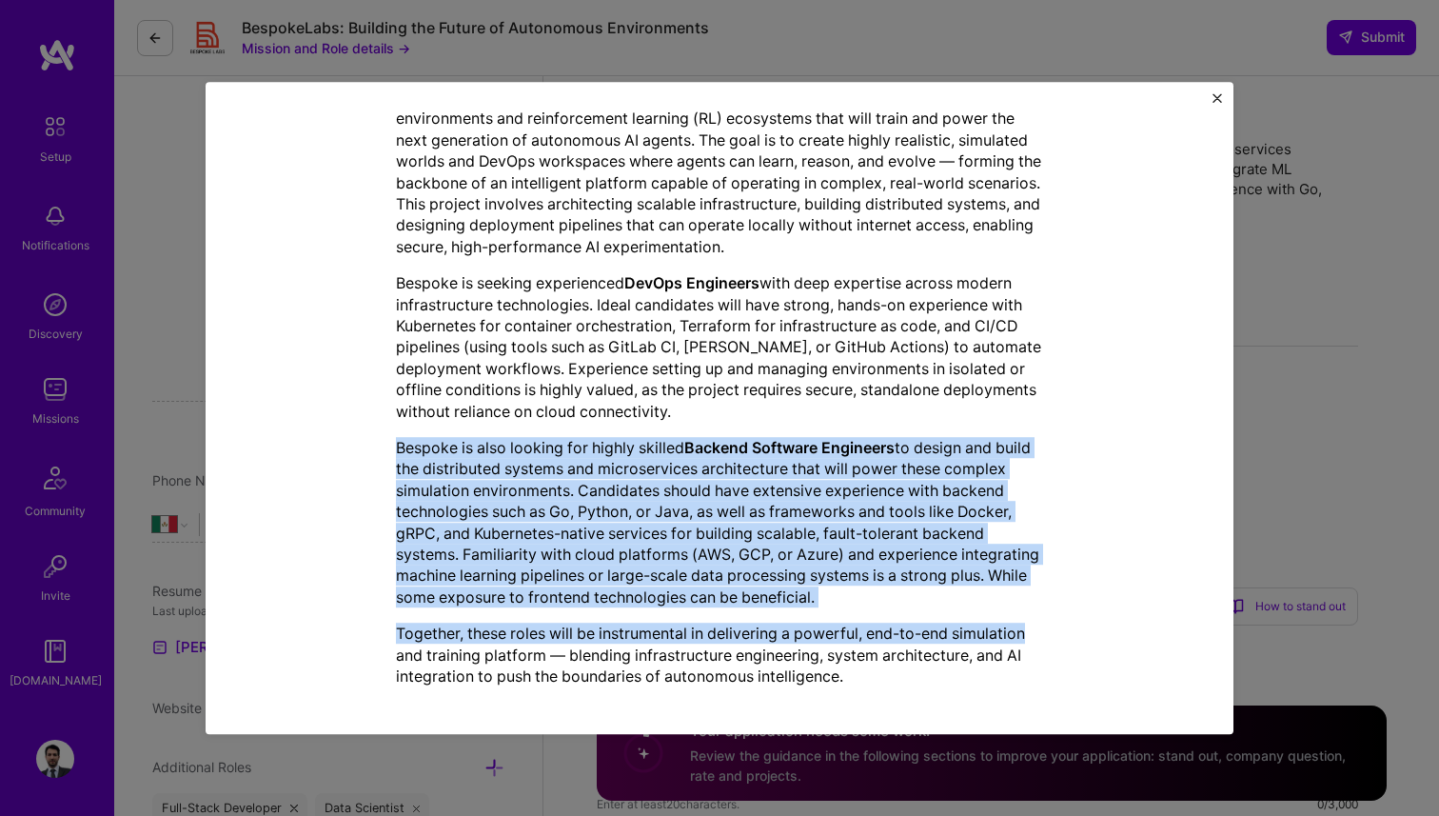
scroll to position [493, 0]
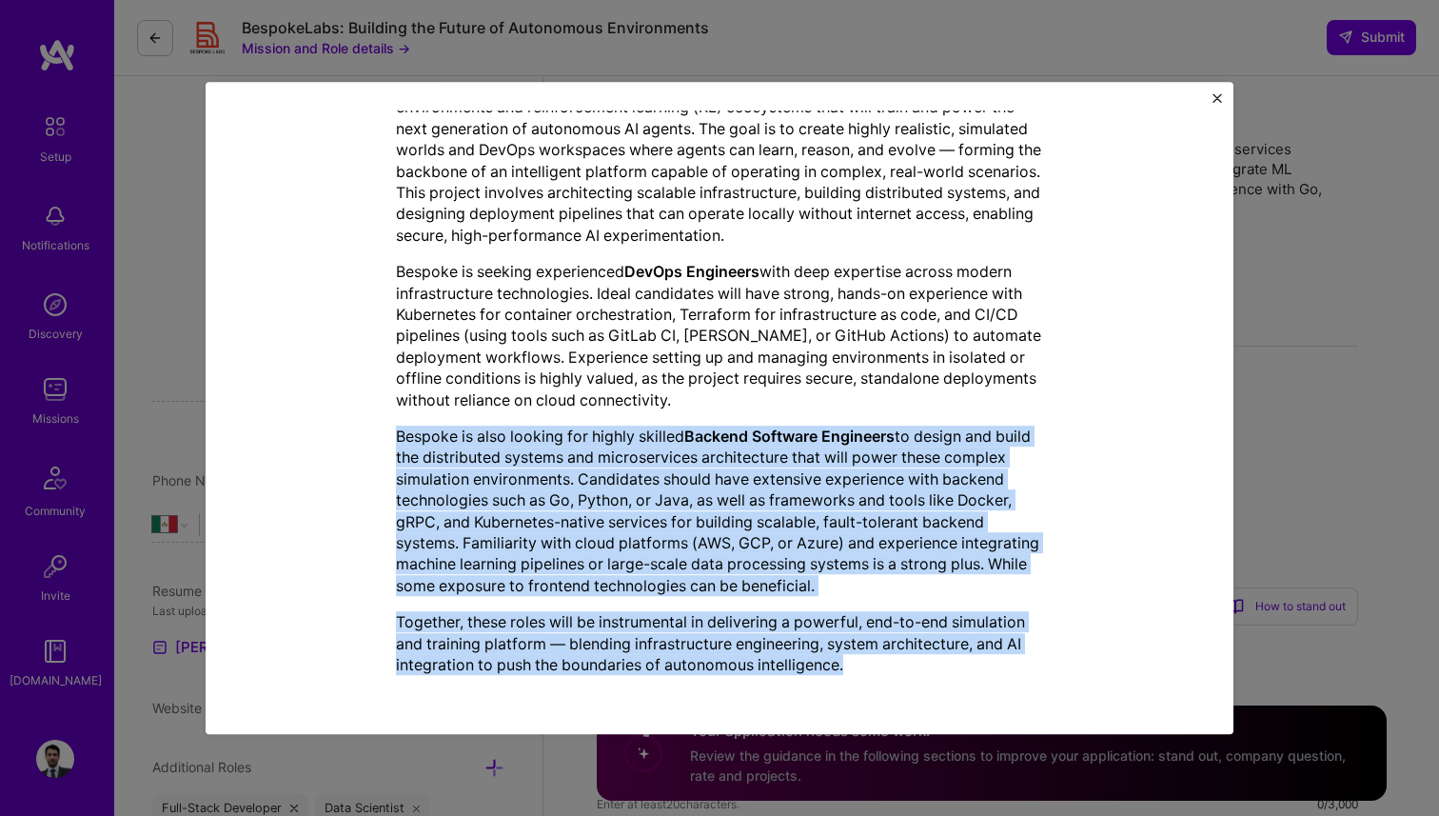
click at [867, 664] on p "Together, these roles will be instrumental in delivering a powerful, end-to-end…" at bounding box center [719, 643] width 647 height 64
copy div "Bespoke is also looking for highly skilled Backend Software Engineers to design…"
click at [1213, 96] on img "Close" at bounding box center [1218, 98] width 10 height 10
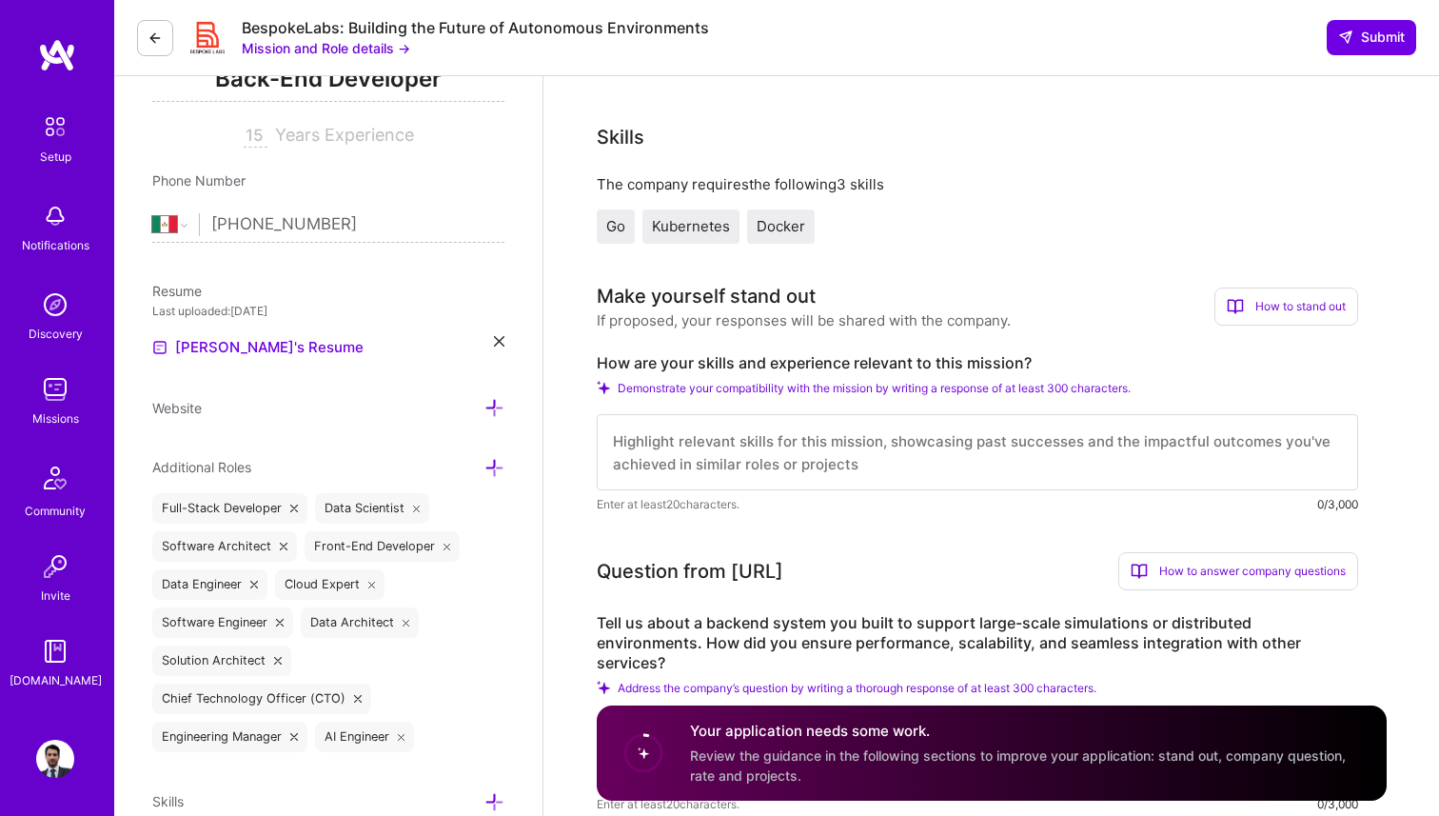
scroll to position [465, 0]
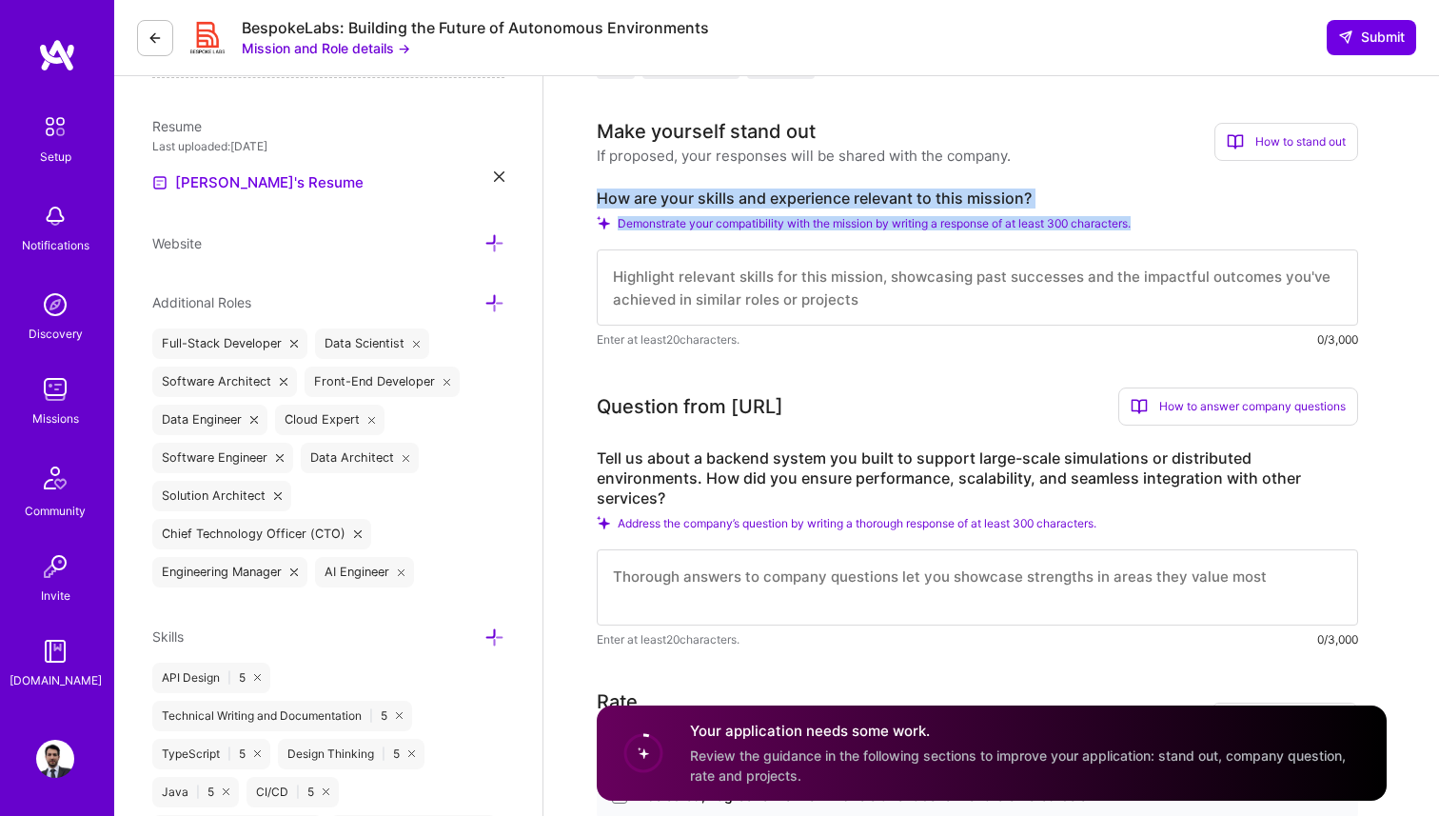
copy div "How are your skills and experience relevant to this mission? Demonstrate your c…"
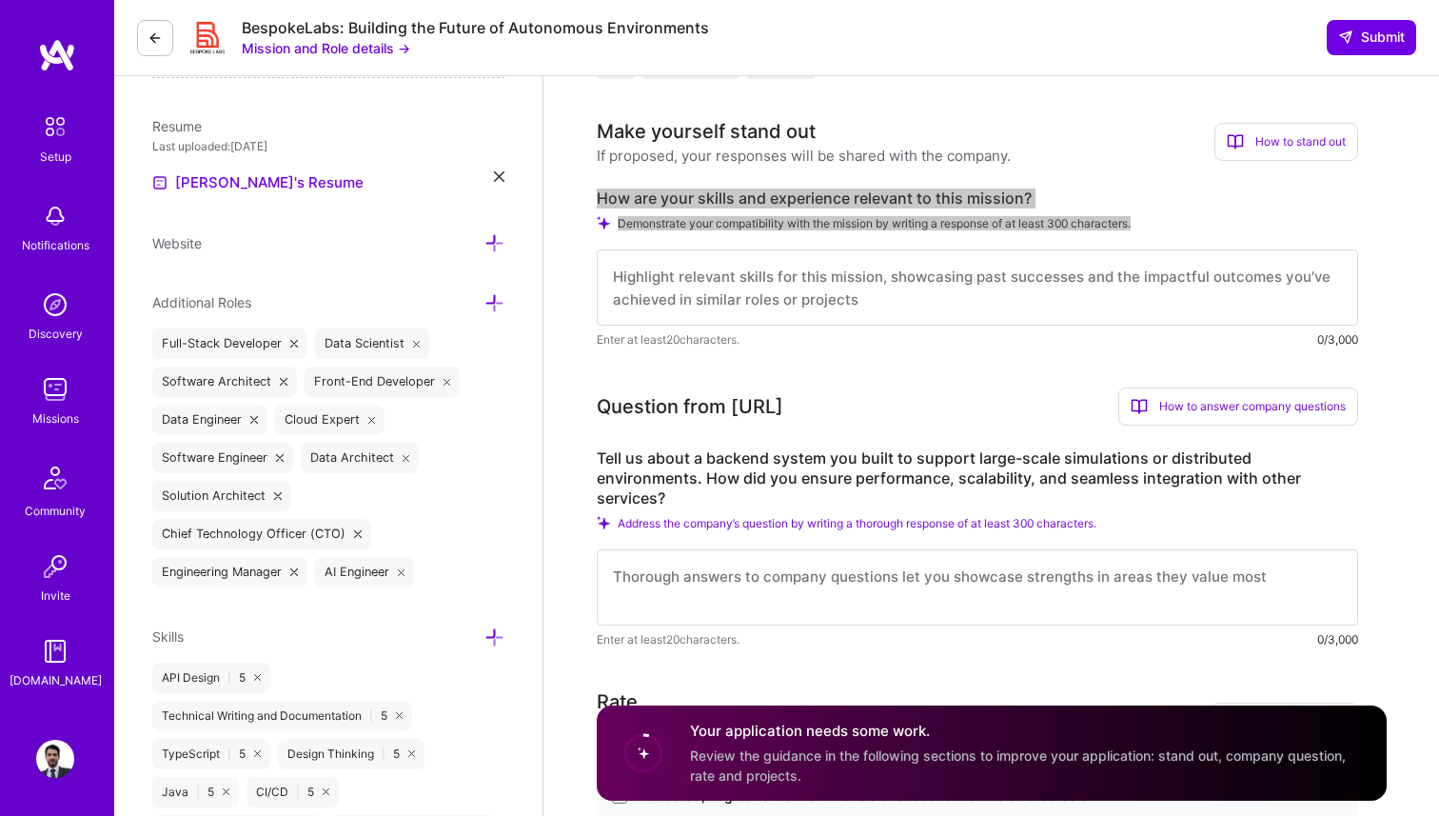
drag, startPoint x: 597, startPoint y: 199, endPoint x: 1154, endPoint y: 228, distance: 557.7
click at [1154, 228] on div "How are your skills and experience relevant to this mission? Demonstrate your c…" at bounding box center [978, 269] width 762 height 161
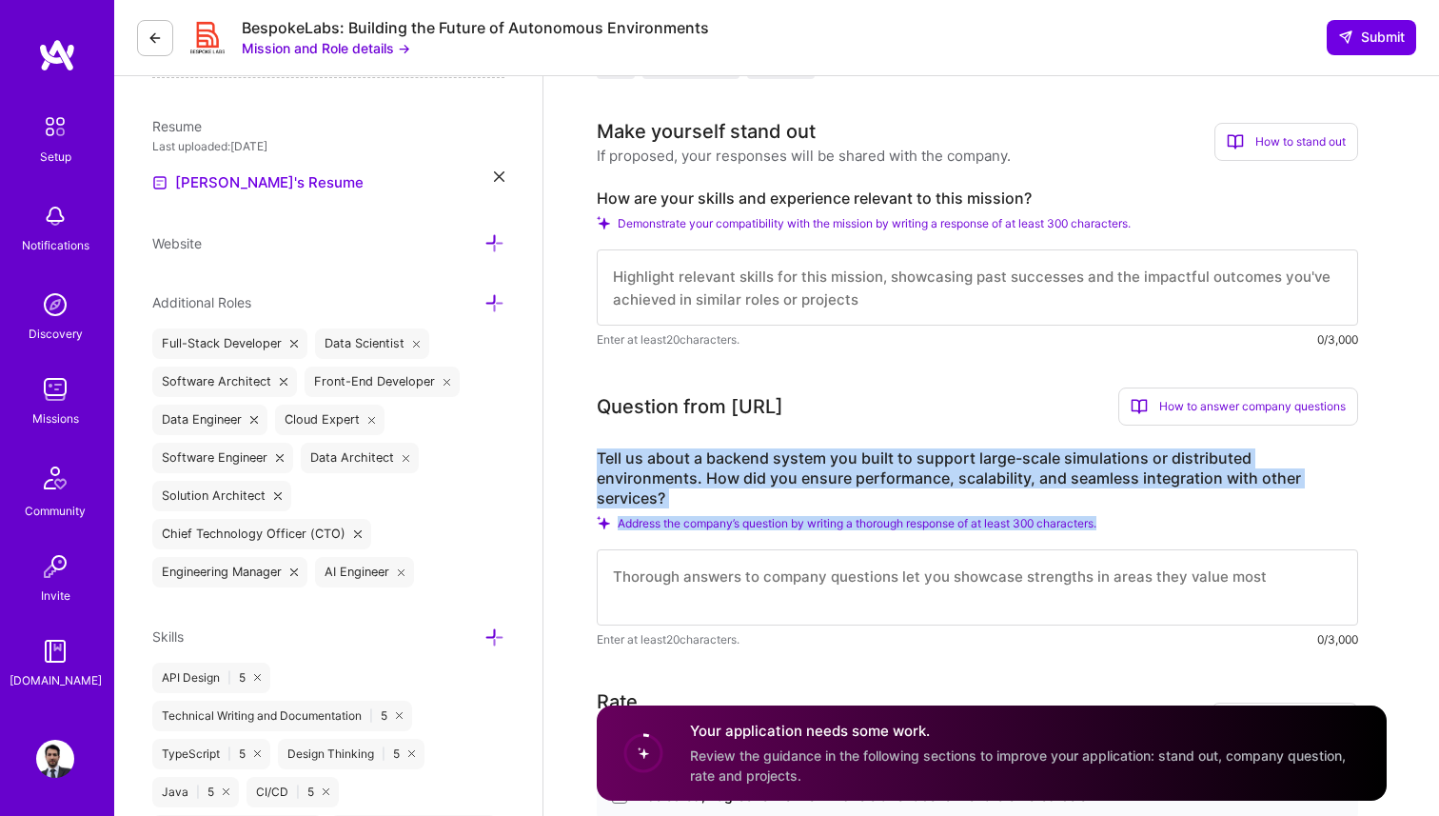
copy div "Tell us about a backend system you built to support large-scale simulations or …"
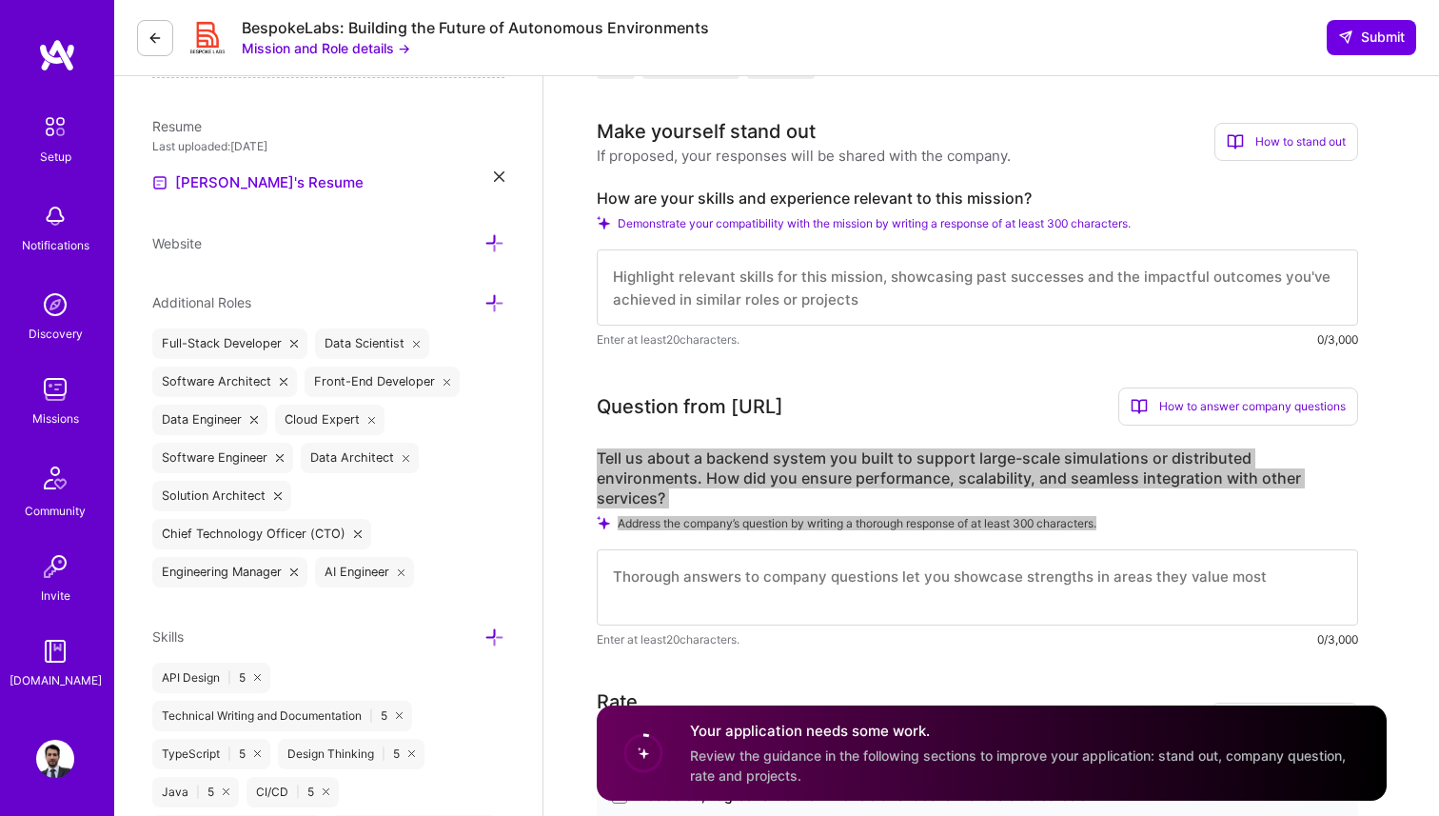
drag, startPoint x: 596, startPoint y: 459, endPoint x: 1119, endPoint y: 508, distance: 525.0
click at [1119, 508] on div "Tell us about a backend system you built to support large-scale simulations or …" at bounding box center [978, 548] width 762 height 201
